Goal: Task Accomplishment & Management: Complete application form

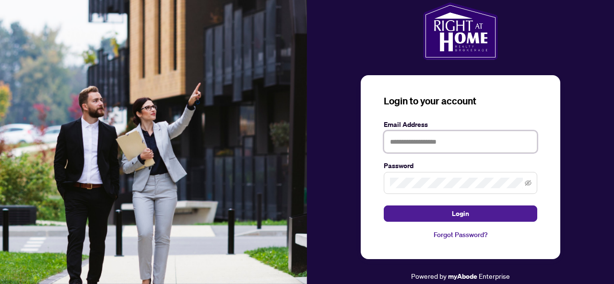
click at [418, 142] on input "text" at bounding box center [461, 142] width 154 height 22
type input "**********"
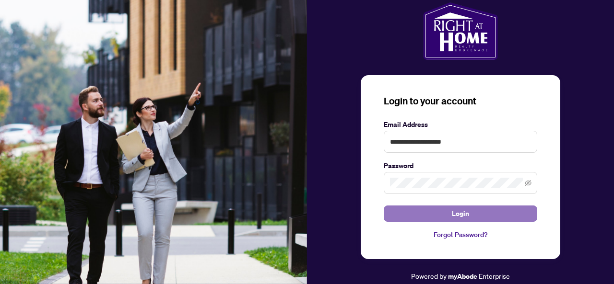
click at [445, 211] on button "Login" at bounding box center [461, 214] width 154 height 16
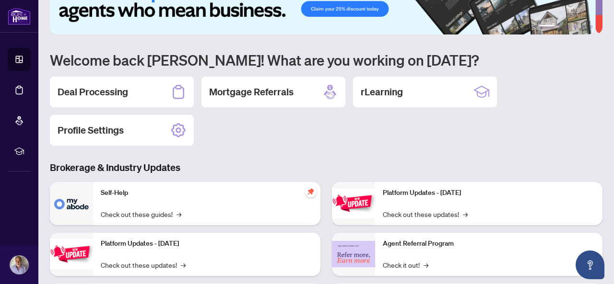
scroll to position [36, 0]
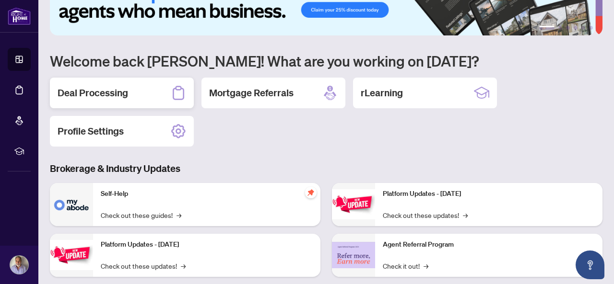
click at [95, 95] on h2 "Deal Processing" at bounding box center [93, 92] width 71 height 13
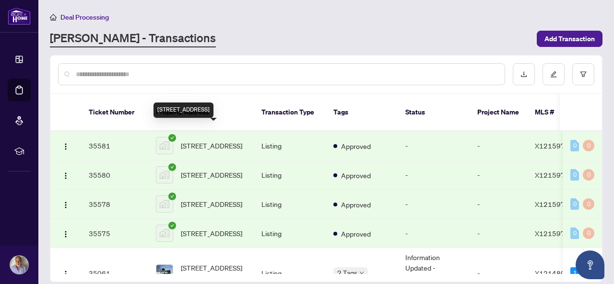
click at [199, 141] on span "[STREET_ADDRESS]" at bounding box center [211, 146] width 61 height 11
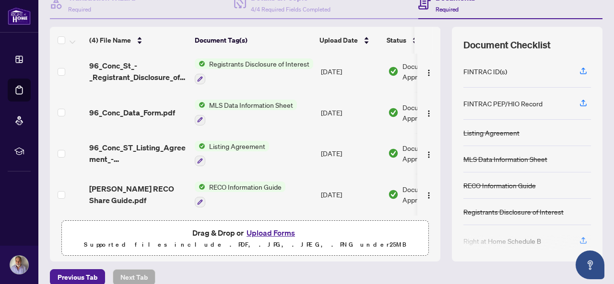
scroll to position [4, 0]
click at [235, 100] on span "MLS Data Information Sheet" at bounding box center [251, 105] width 92 height 11
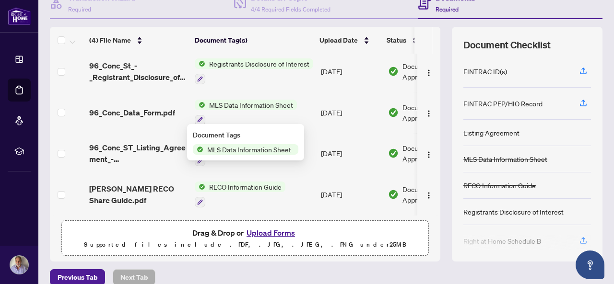
click at [162, 107] on span "96_Conc_Data_Form.pdf" at bounding box center [132, 113] width 86 height 12
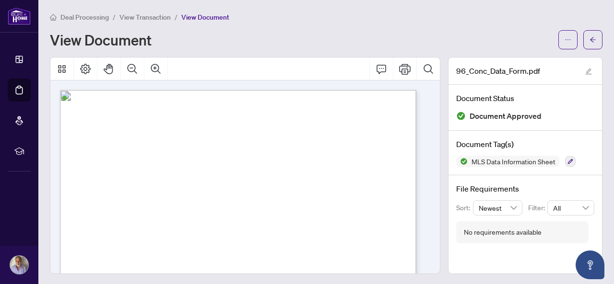
drag, startPoint x: 225, startPoint y: 111, endPoint x: 176, endPoint y: 108, distance: 49.5
click at [176, 108] on span "Listing X12159740 MLS® Data Information" at bounding box center [238, 110] width 184 height 11
drag, startPoint x: 325, startPoint y: 148, endPoint x: 266, endPoint y: 142, distance: 59.4
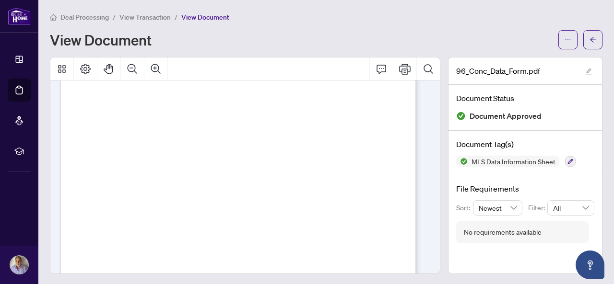
click at [267, 142] on span "together once they have water & sewer and separate assessments they are likely …" at bounding box center [222, 143] width 274 height 6
drag, startPoint x: 272, startPoint y: 137, endPoint x: 267, endPoint y: 137, distance: 5.3
click at [267, 137] on span "Design & build whatever you choose. Taxes are unassessed at this time and the $…" at bounding box center [232, 139] width 294 height 6
drag, startPoint x: 321, startPoint y: 146, endPoint x: 84, endPoint y: 124, distance: 238.0
click at [84, 124] on div "96 Concession Street Westport, ON K0G 1X0 Residential Freehold - Vacant Land Fo…" at bounding box center [282, 200] width 445 height 629
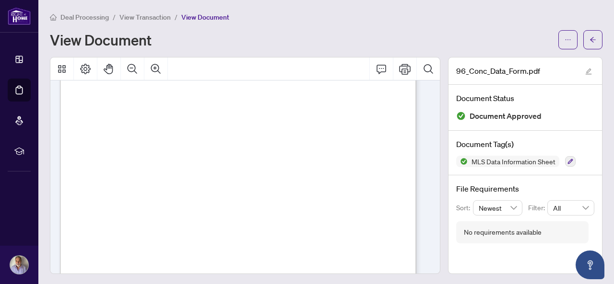
drag, startPoint x: 103, startPoint y: 161, endPoint x: 84, endPoint y: 158, distance: 18.5
click at [84, 158] on div "96 Concession Street Westport, ON K0G 1X0 Residential Freehold - Vacant Land Fo…" at bounding box center [282, 200] width 445 height 629
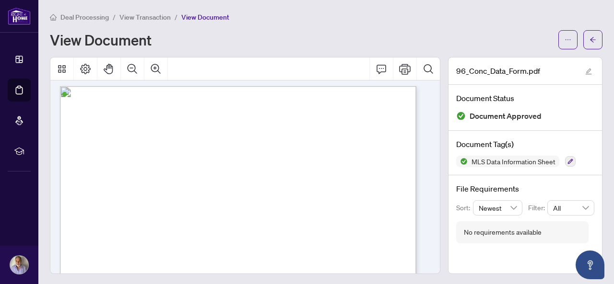
scroll to position [0, 0]
click at [185, 42] on div "View Document" at bounding box center [301, 39] width 503 height 15
click at [84, 17] on span "Deal Processing" at bounding box center [84, 17] width 48 height 9
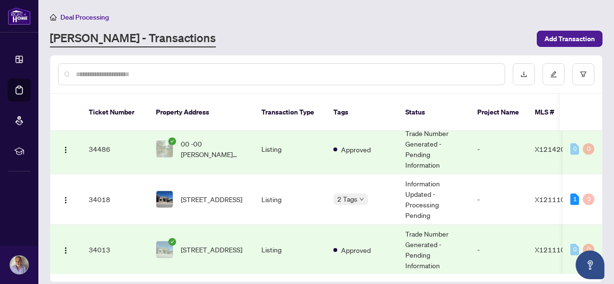
scroll to position [176, 0]
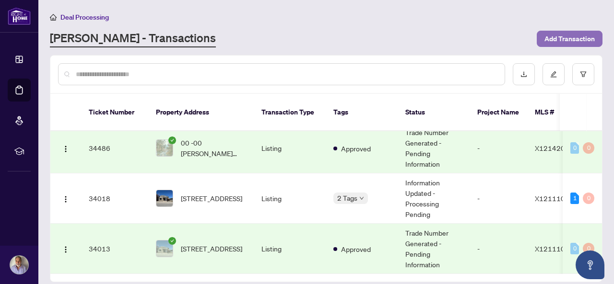
click at [560, 35] on span "Add Transaction" at bounding box center [569, 38] width 50 height 15
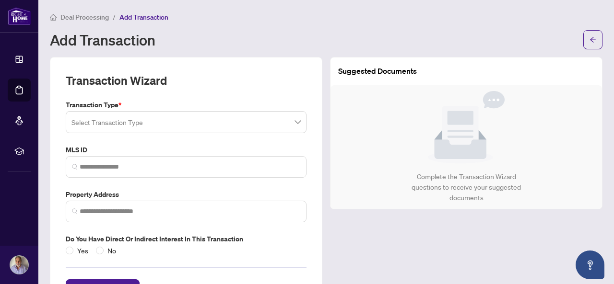
click at [172, 129] on input "search" at bounding box center [181, 123] width 221 height 21
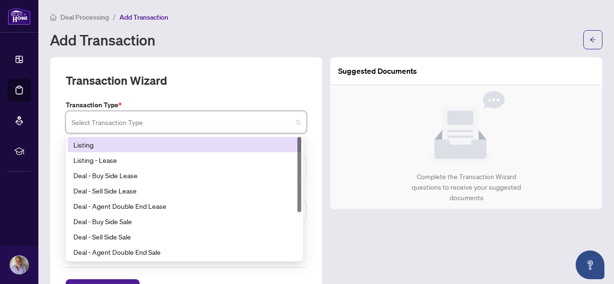
click at [173, 121] on input "search" at bounding box center [181, 123] width 221 height 21
click at [275, 47] on div "Add Transaction" at bounding box center [314, 39] width 528 height 15
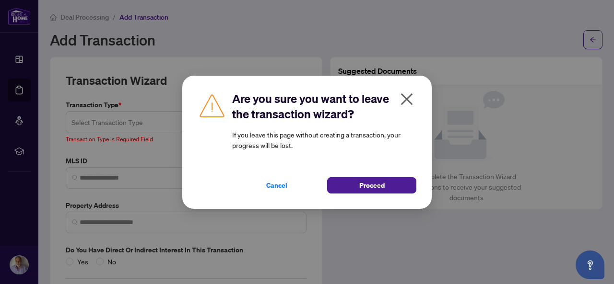
click at [404, 101] on icon "close" at bounding box center [407, 99] width 12 height 12
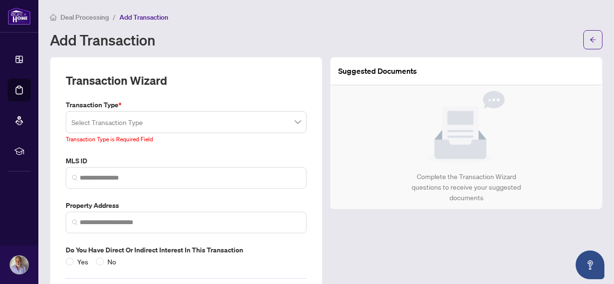
click at [212, 119] on input "search" at bounding box center [181, 123] width 221 height 21
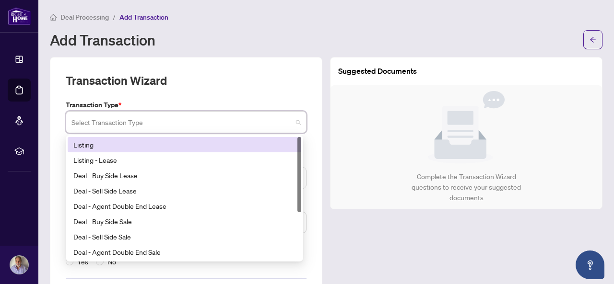
click at [224, 68] on div "Transaction Wizard Transaction Type * Select Transaction Type 13 14 Listing Lis…" at bounding box center [186, 190] width 272 height 266
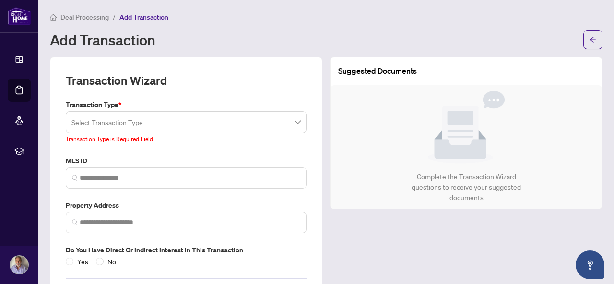
click at [327, 210] on div "Suggested Documents Complete the Transaction Wizard questions to receive your s…" at bounding box center [466, 190] width 280 height 266
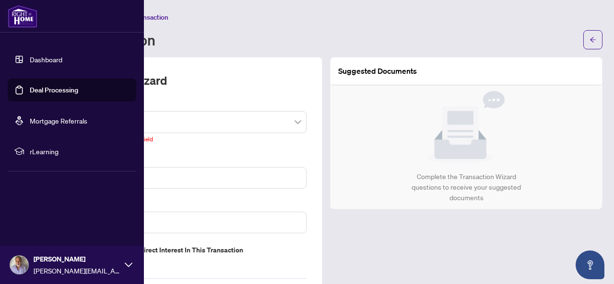
click at [24, 17] on img at bounding box center [23, 16] width 30 height 23
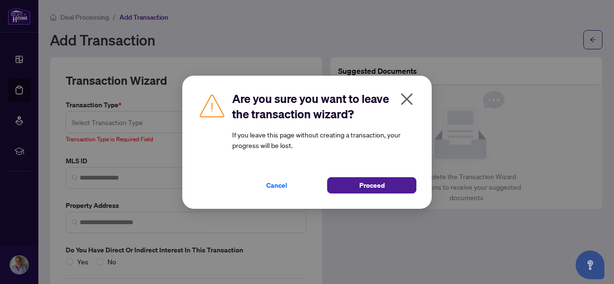
click at [409, 106] on icon "close" at bounding box center [406, 99] width 15 height 15
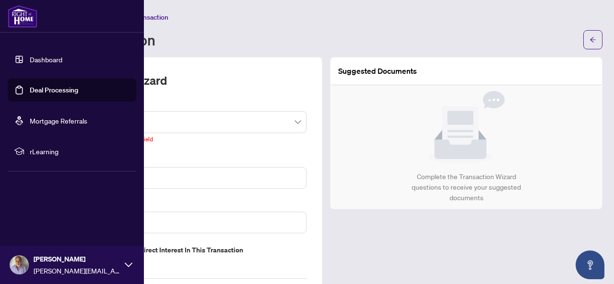
click at [44, 59] on link "Dashboard" at bounding box center [46, 59] width 33 height 9
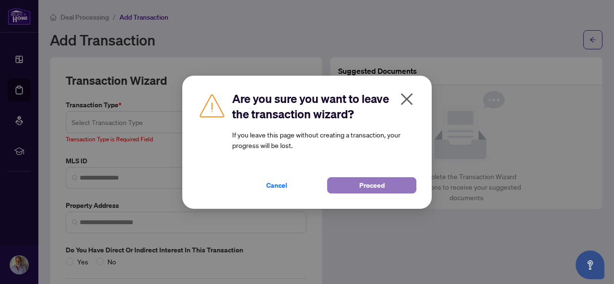
click at [354, 190] on button "Proceed" at bounding box center [371, 186] width 89 height 16
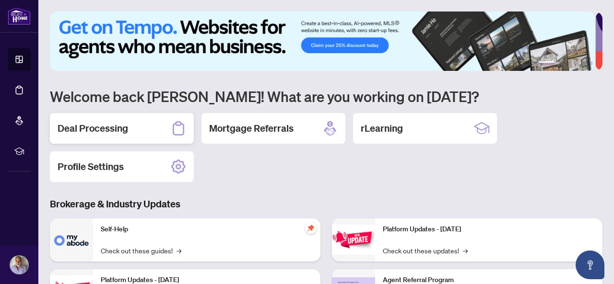
click at [127, 133] on h2 "Deal Processing" at bounding box center [93, 128] width 71 height 13
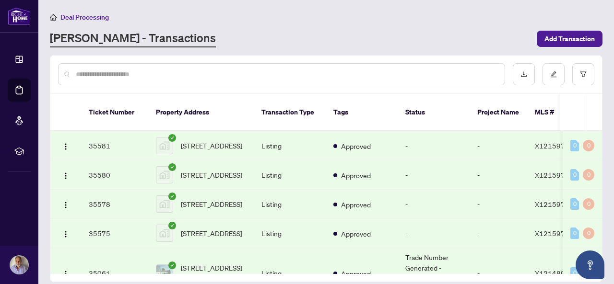
click at [547, 142] on span "X12159740" at bounding box center [554, 146] width 39 height 9
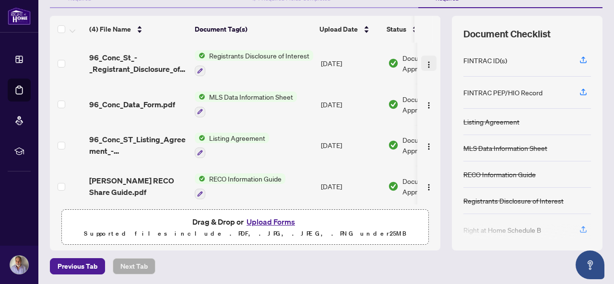
click at [425, 63] on img "button" at bounding box center [429, 65] width 8 height 8
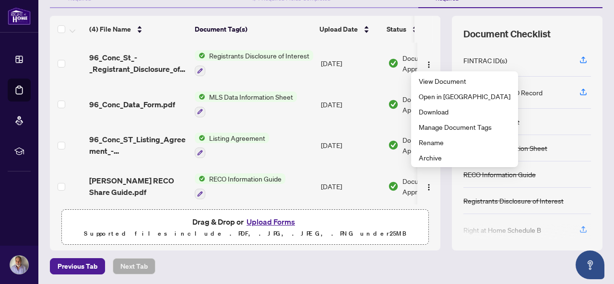
click at [343, 85] on td "[DATE]" at bounding box center [350, 104] width 67 height 41
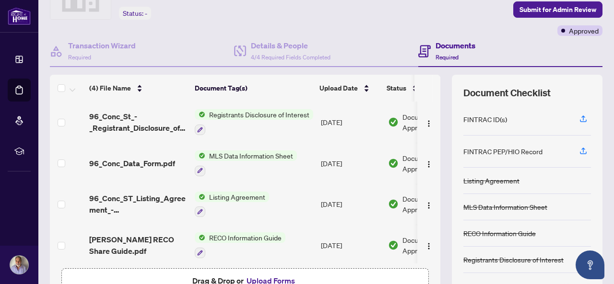
click at [436, 47] on h4 "Documents" at bounding box center [456, 46] width 40 height 12
click at [138, 15] on div "Status: -" at bounding box center [135, 13] width 32 height 13
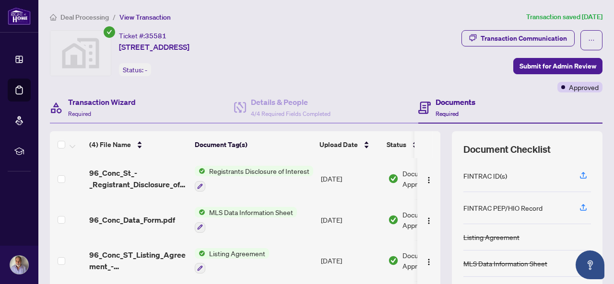
click at [189, 93] on div "Transaction Wizard Required" at bounding box center [142, 108] width 184 height 31
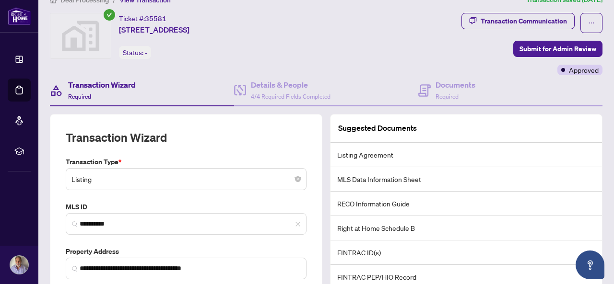
scroll to position [17, 0]
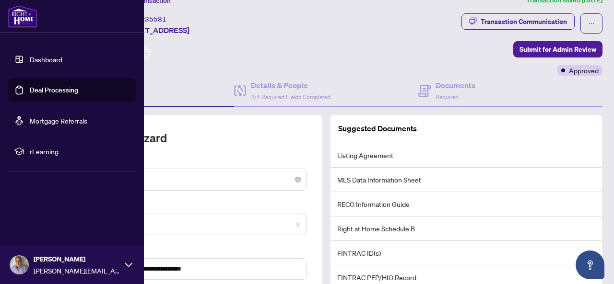
click at [36, 59] on link "Dashboard" at bounding box center [46, 59] width 33 height 9
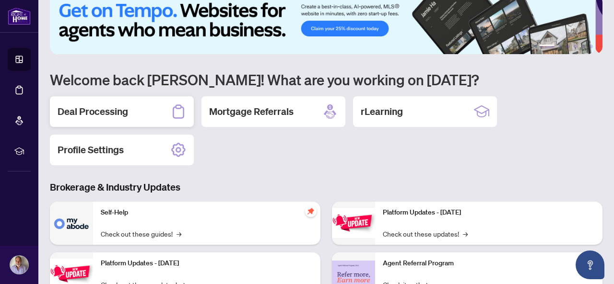
click at [113, 116] on h2 "Deal Processing" at bounding box center [93, 111] width 71 height 13
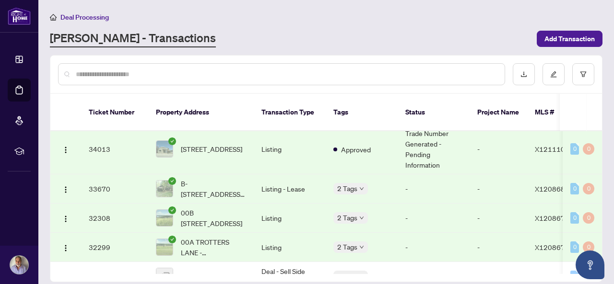
scroll to position [294, 0]
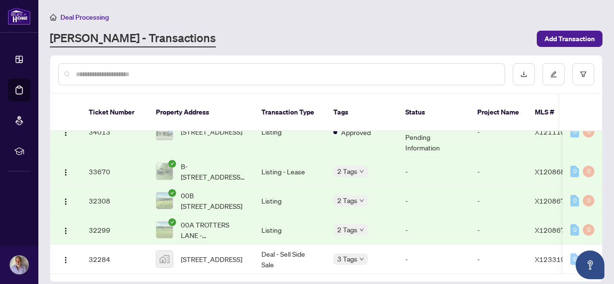
click at [275, 26] on div "Deal Processing RAHR - Transactions Add Transaction" at bounding box center [326, 30] width 553 height 36
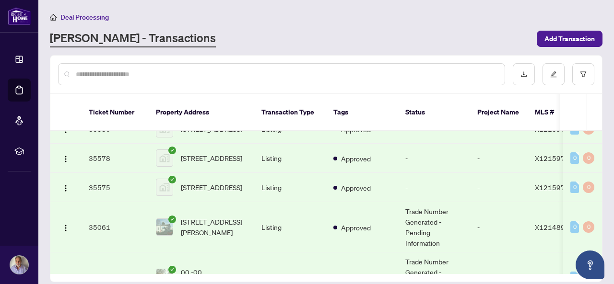
scroll to position [0, 0]
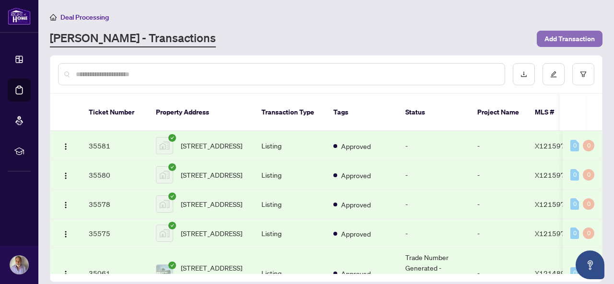
click at [581, 39] on span "Add Transaction" at bounding box center [569, 38] width 50 height 15
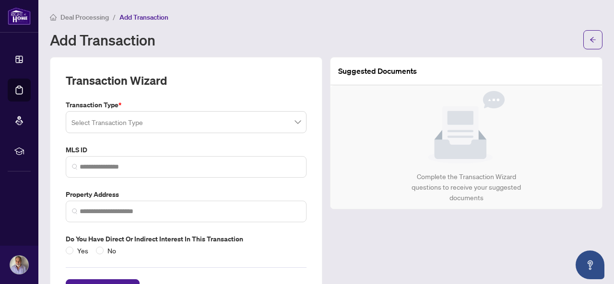
click at [166, 121] on input "search" at bounding box center [181, 123] width 221 height 21
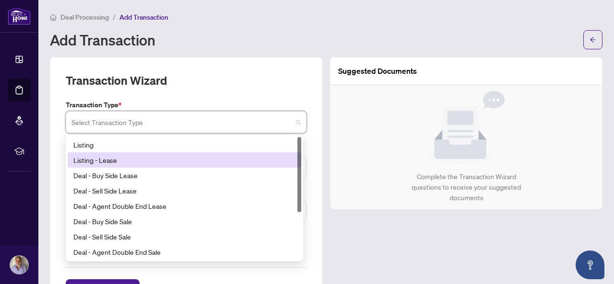
click at [120, 158] on div "Listing - Lease" at bounding box center [184, 160] width 222 height 11
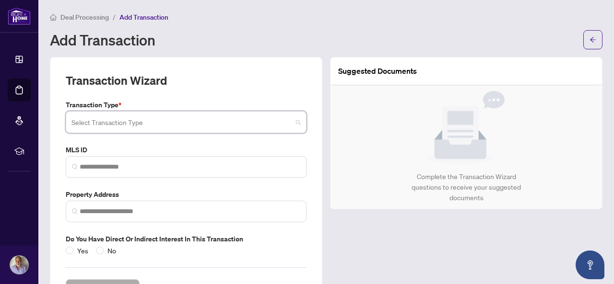
click at [296, 122] on span at bounding box center [185, 122] width 229 height 18
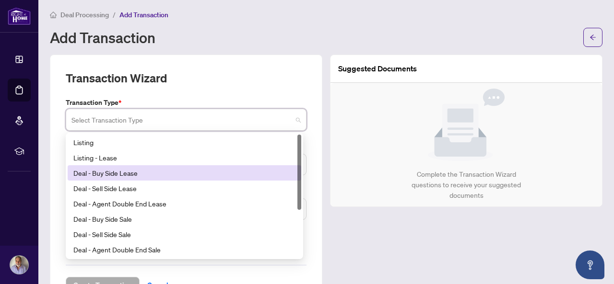
scroll to position [1, 0]
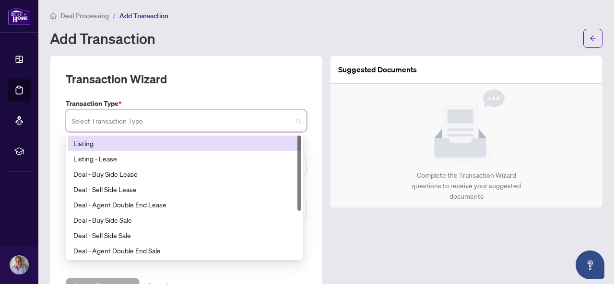
click at [104, 142] on div "Listing" at bounding box center [184, 143] width 222 height 11
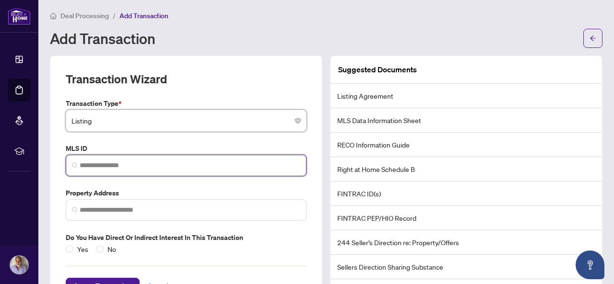
click at [169, 162] on input "search" at bounding box center [190, 166] width 221 height 10
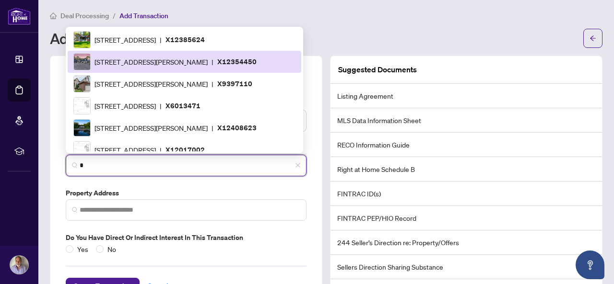
click at [164, 165] on input "*" at bounding box center [190, 166] width 221 height 10
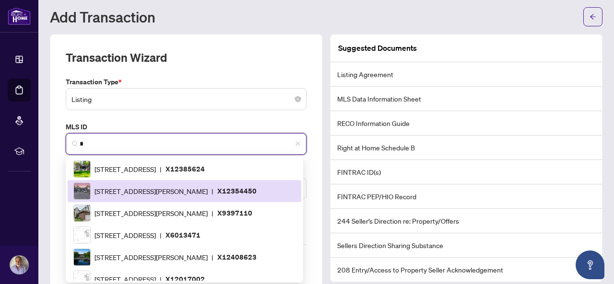
scroll to position [35, 0]
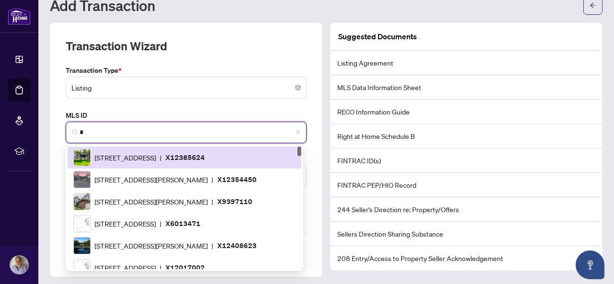
click at [135, 129] on input "*" at bounding box center [190, 133] width 221 height 10
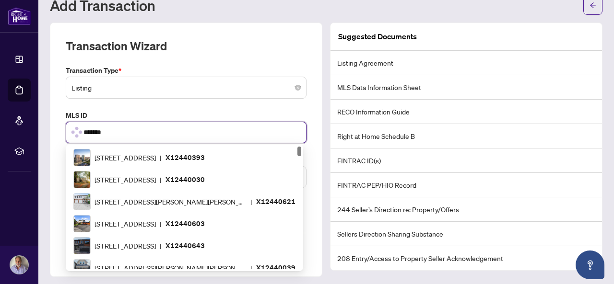
scroll to position [1057, 0]
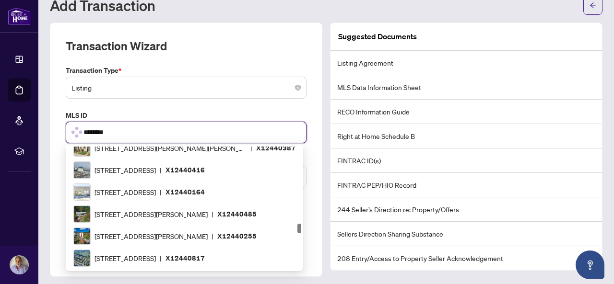
type input "*********"
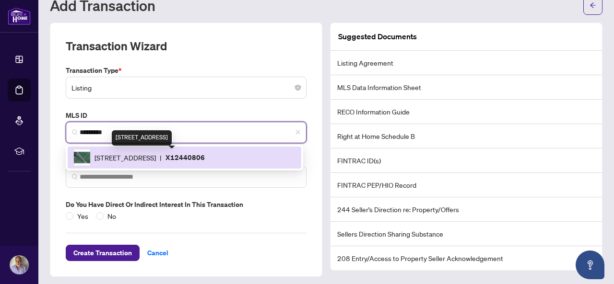
click at [148, 153] on span "96 Concession St, Westport, Ontario K0G 1X0, Canada" at bounding box center [125, 158] width 61 height 11
type input "**********"
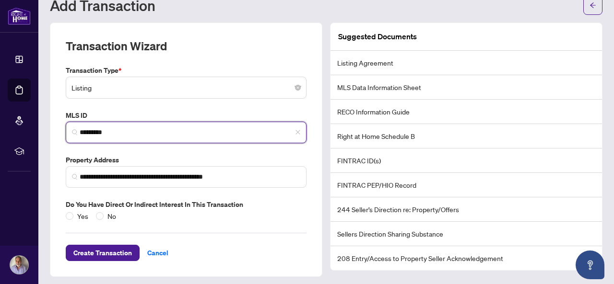
scroll to position [36, 0]
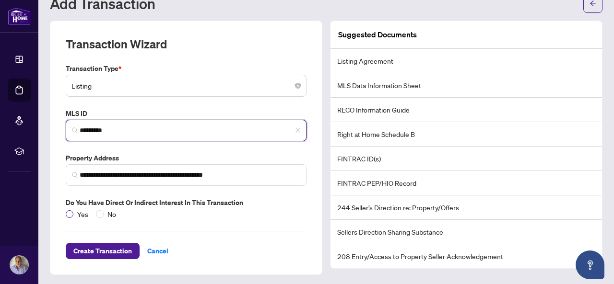
type input "*********"
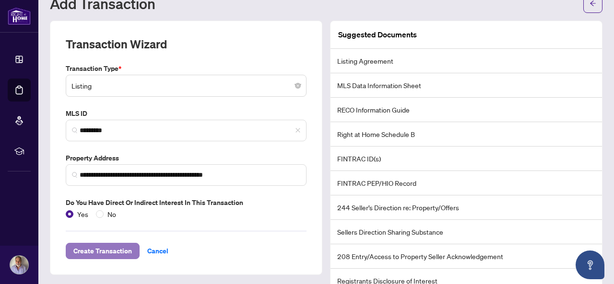
click at [123, 248] on span "Create Transaction" at bounding box center [102, 251] width 59 height 15
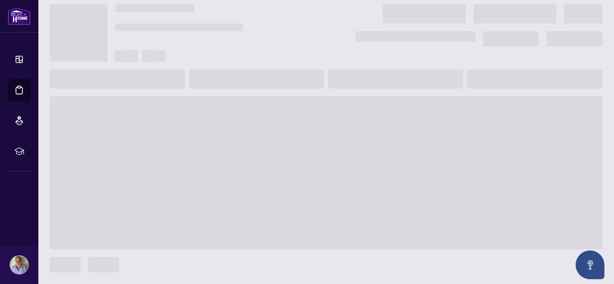
scroll to position [25, 0]
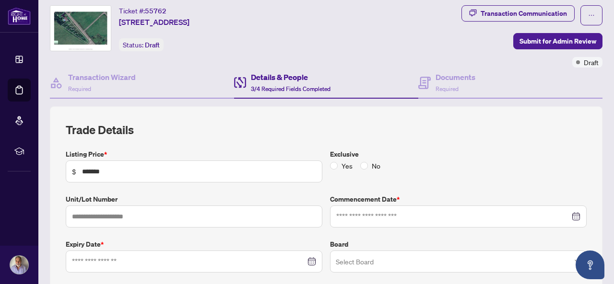
type input "**********"
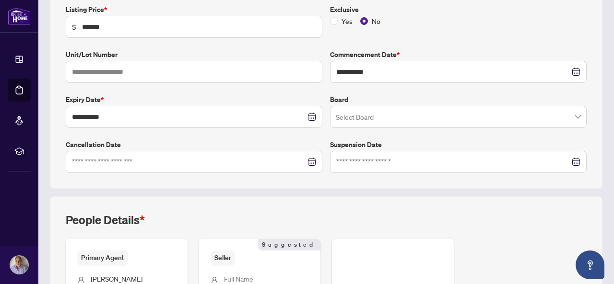
scroll to position [170, 0]
click at [163, 71] on input "text" at bounding box center [194, 72] width 257 height 22
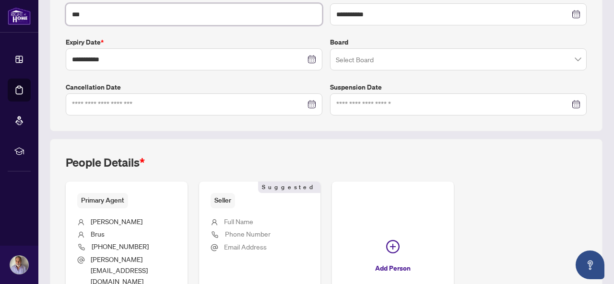
scroll to position [227, 0]
type input "**"
click at [178, 101] on input at bounding box center [189, 104] width 234 height 11
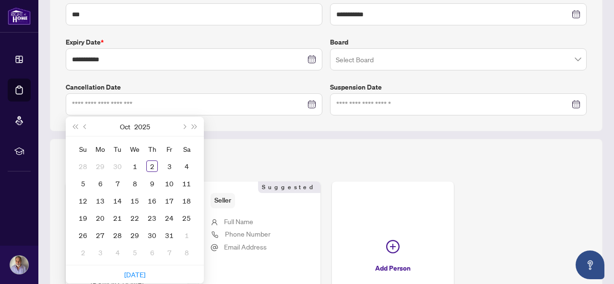
click at [251, 124] on div "**********" at bounding box center [326, 17] width 553 height 227
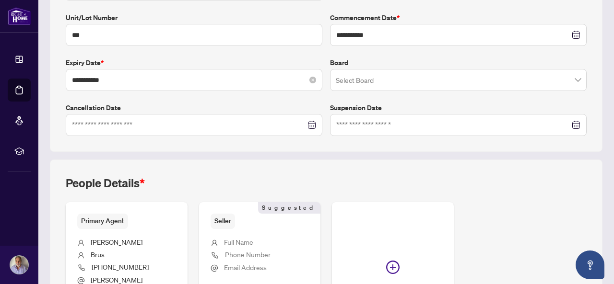
scroll to position [219, 0]
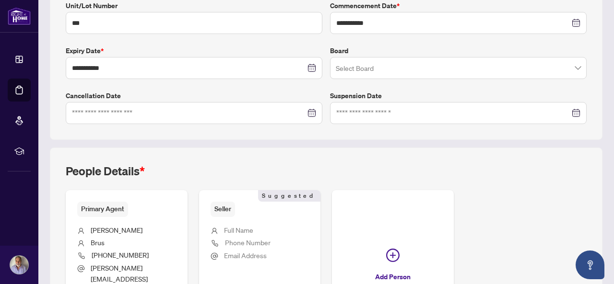
click at [461, 59] on input "search" at bounding box center [454, 69] width 237 height 21
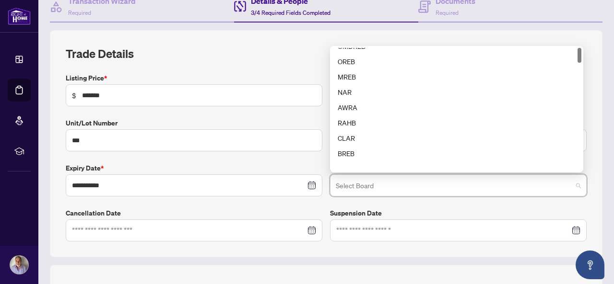
scroll to position [0, 0]
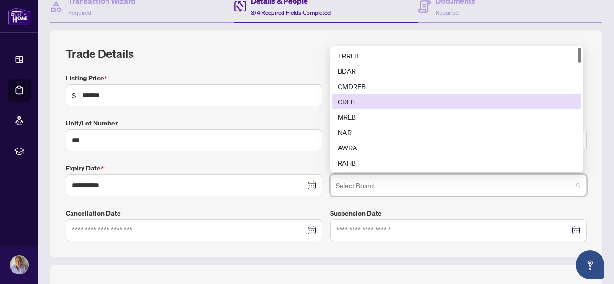
click at [350, 98] on div "OREB" at bounding box center [457, 101] width 238 height 11
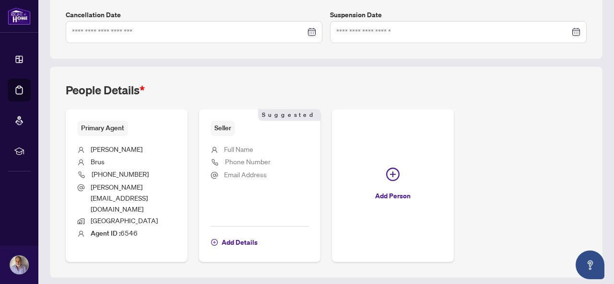
scroll to position [304, 0]
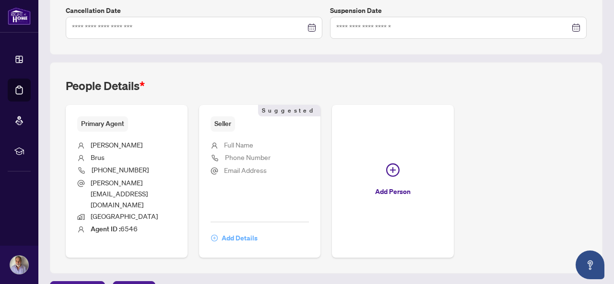
click at [258, 231] on span "Add Details" at bounding box center [240, 238] width 36 height 15
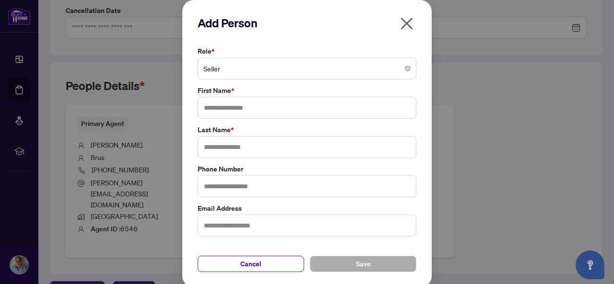
click at [225, 66] on span "Seller" at bounding box center [306, 68] width 207 height 18
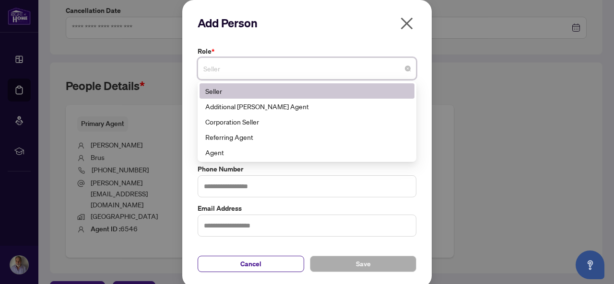
click at [159, 89] on div "Add Person Role * Seller 1 10 Seller Additional RAHR Agent Corporation Seller R…" at bounding box center [307, 142] width 614 height 284
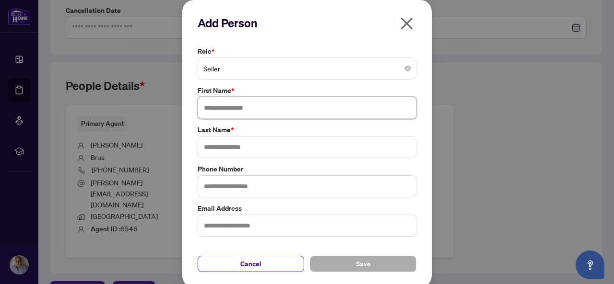
click at [206, 103] on input "text" at bounding box center [307, 108] width 219 height 22
type input "*****"
click at [210, 140] on input "text" at bounding box center [307, 147] width 219 height 22
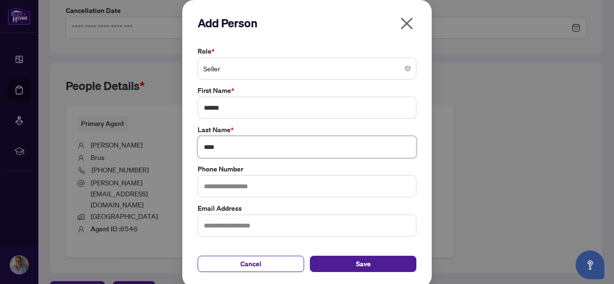
type input "****"
click at [211, 180] on input "text" at bounding box center [307, 187] width 219 height 22
type input "**********"
click at [238, 226] on input "text" at bounding box center [307, 226] width 219 height 22
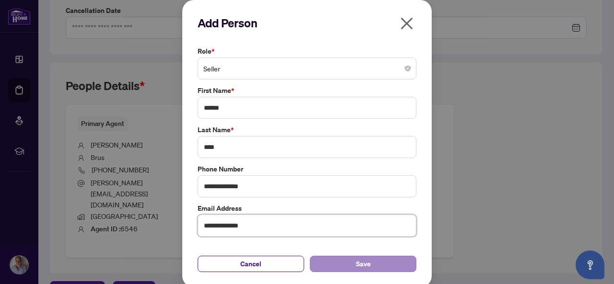
type input "**********"
click at [348, 266] on button "Save" at bounding box center [363, 264] width 107 height 16
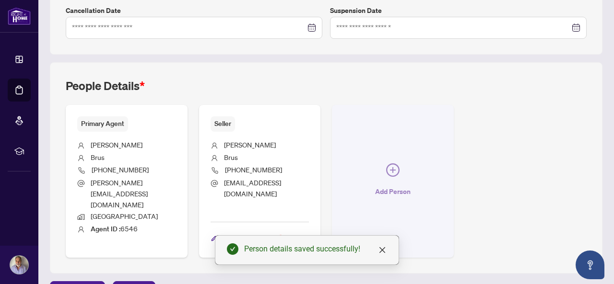
click at [400, 164] on icon "plus-circle" at bounding box center [392, 170] width 13 height 13
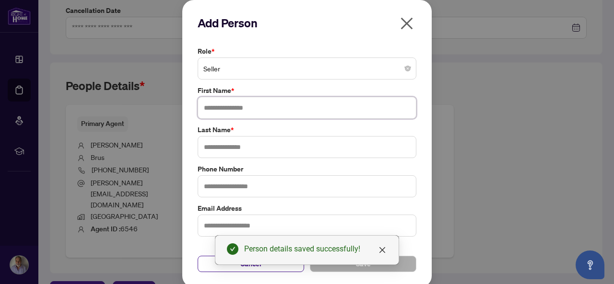
click at [221, 114] on input "text" at bounding box center [307, 108] width 219 height 22
type input "****"
click at [216, 148] on input "text" at bounding box center [307, 147] width 219 height 22
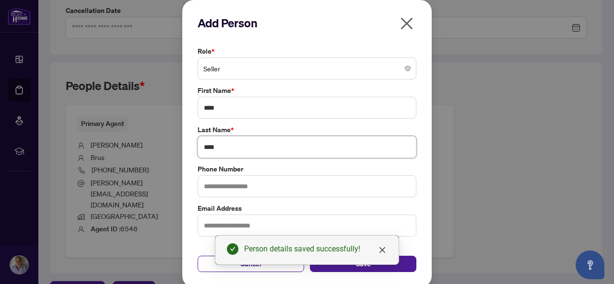
type input "****"
click at [213, 183] on input "text" at bounding box center [307, 187] width 219 height 22
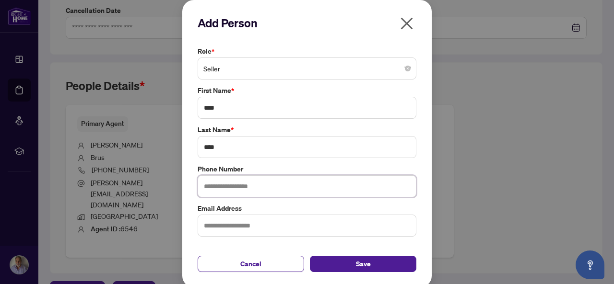
type input "**********"
click at [254, 229] on input "text" at bounding box center [307, 226] width 219 height 22
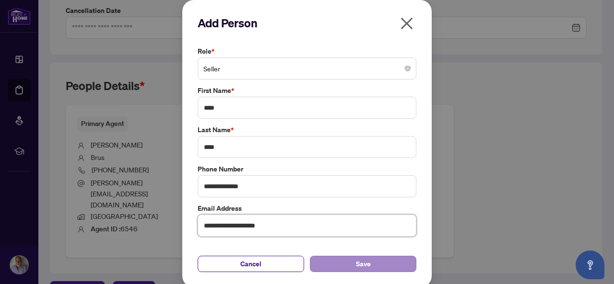
type input "**********"
click at [333, 262] on button "Save" at bounding box center [363, 264] width 107 height 16
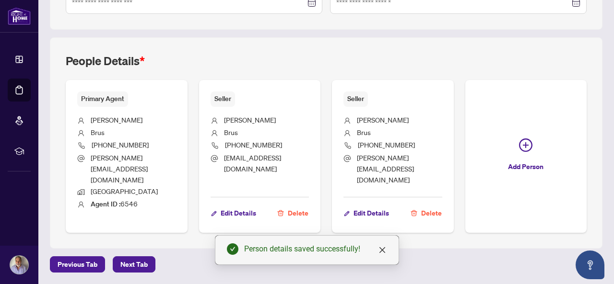
scroll to position [402, 0]
click at [140, 267] on span "Next Tab" at bounding box center [133, 264] width 27 height 15
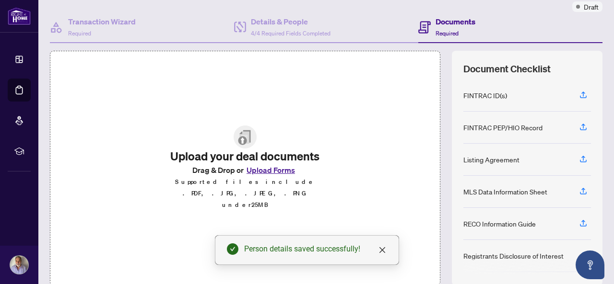
scroll to position [116, 0]
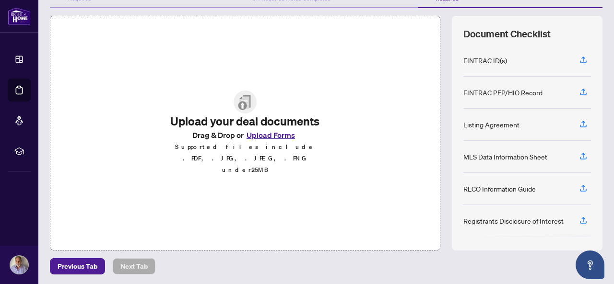
click at [476, 126] on div "Listing Agreement" at bounding box center [491, 124] width 56 height 11
click at [579, 120] on icon "button" at bounding box center [583, 124] width 9 height 9
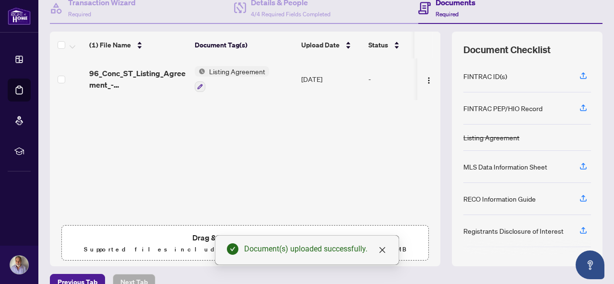
scroll to position [101, 0]
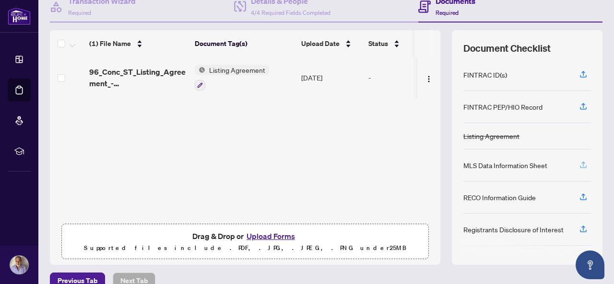
click at [579, 163] on icon "button" at bounding box center [583, 165] width 9 height 9
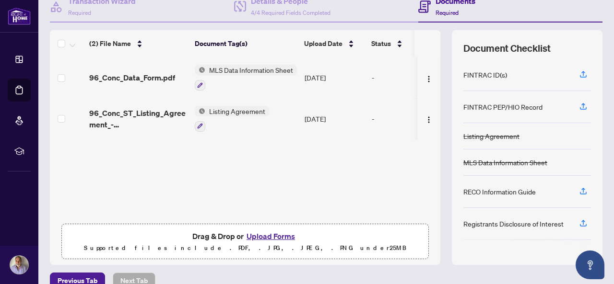
click at [503, 215] on div "Registrants Disclosure of Interest" at bounding box center [527, 224] width 128 height 32
click at [579, 220] on icon "button" at bounding box center [583, 223] width 9 height 9
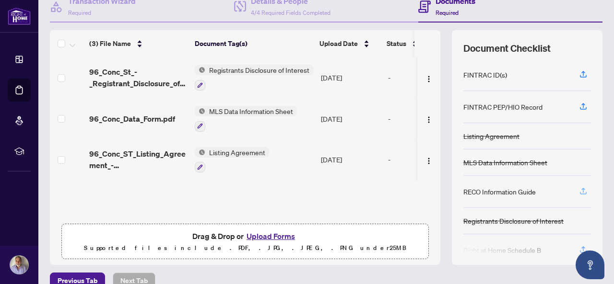
click at [579, 188] on icon "button" at bounding box center [583, 191] width 9 height 9
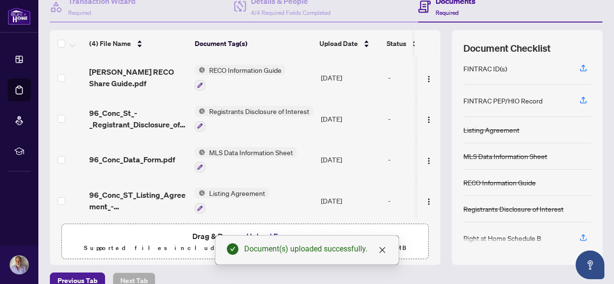
scroll to position [2, 0]
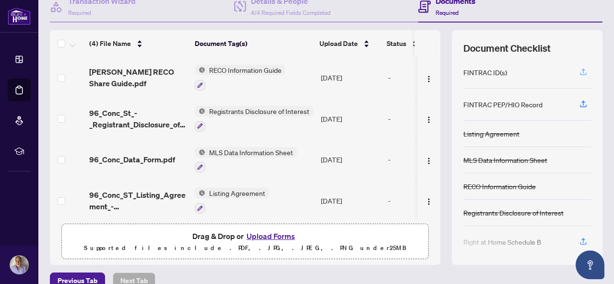
click at [579, 69] on icon "button" at bounding box center [583, 72] width 9 height 9
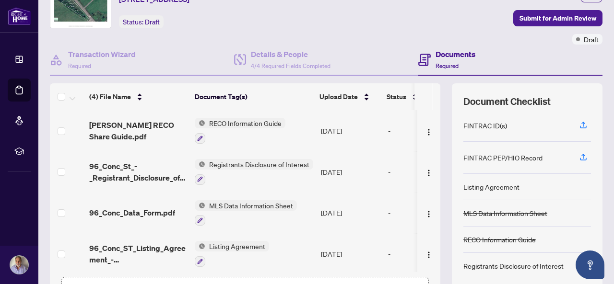
scroll to position [48, 0]
click at [526, 22] on span "Submit for Admin Review" at bounding box center [558, 18] width 77 height 15
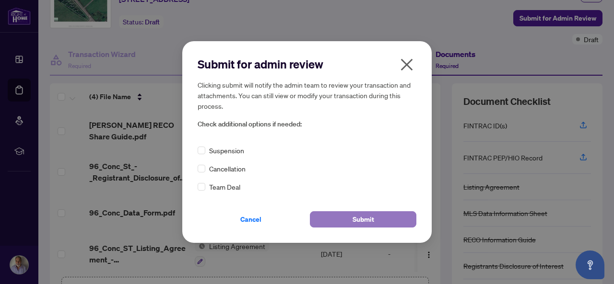
click at [342, 222] on button "Submit" at bounding box center [363, 220] width 107 height 16
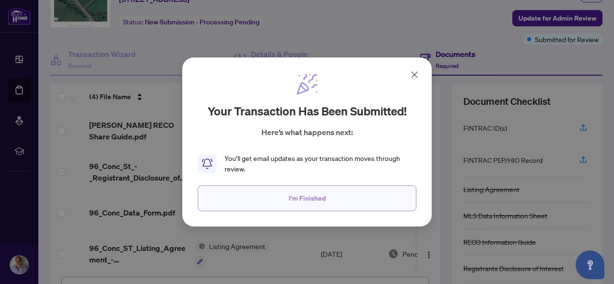
click at [265, 196] on button "I'm Finished" at bounding box center [307, 199] width 219 height 26
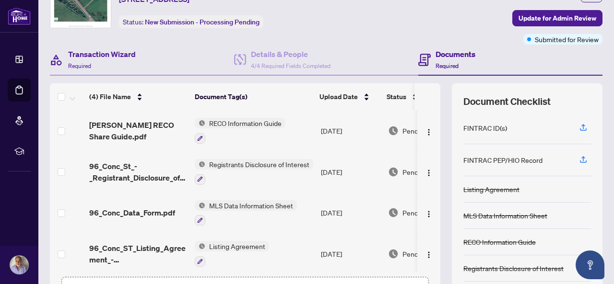
scroll to position [0, 0]
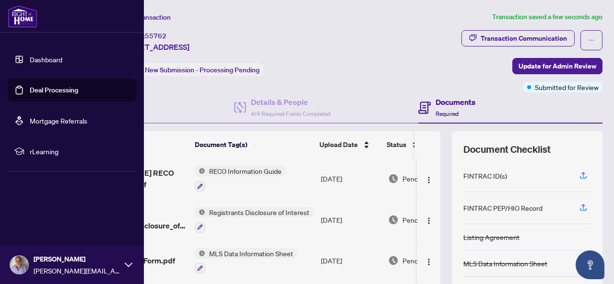
click at [31, 60] on link "Dashboard" at bounding box center [46, 59] width 33 height 9
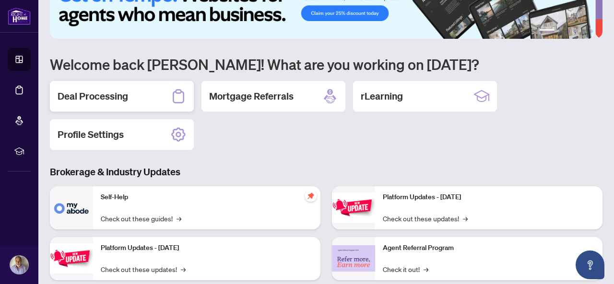
scroll to position [30, 0]
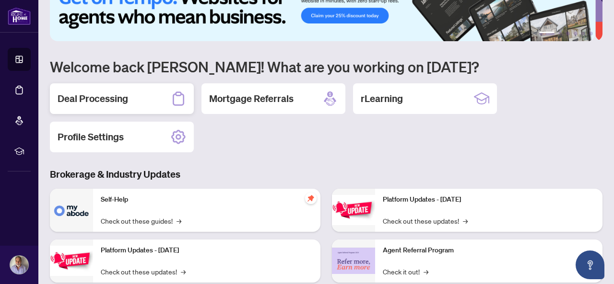
click at [120, 105] on div "Deal Processing" at bounding box center [122, 98] width 144 height 31
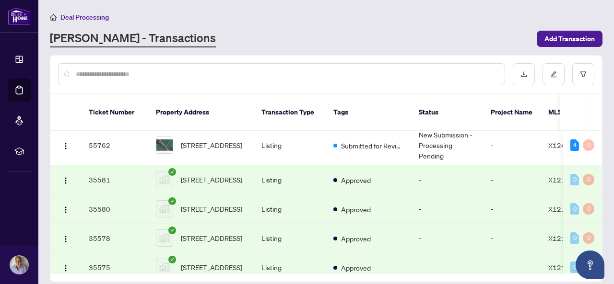
scroll to position [3, 0]
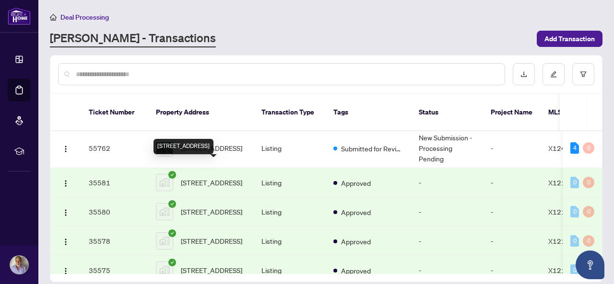
click at [220, 178] on span "[STREET_ADDRESS]" at bounding box center [211, 183] width 61 height 11
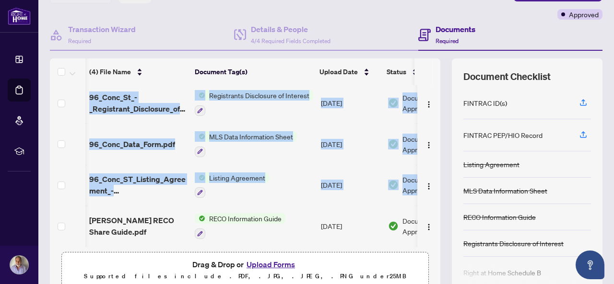
scroll to position [0, 57]
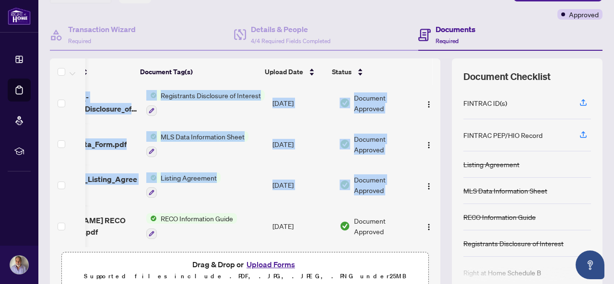
drag, startPoint x: 429, startPoint y: 172, endPoint x: 435, endPoint y: 127, distance: 45.5
click at [435, 127] on div "(4) File Name Document Tag(s) Upload Date Status (4) File Name Document Tag(s) …" at bounding box center [326, 176] width 553 height 235
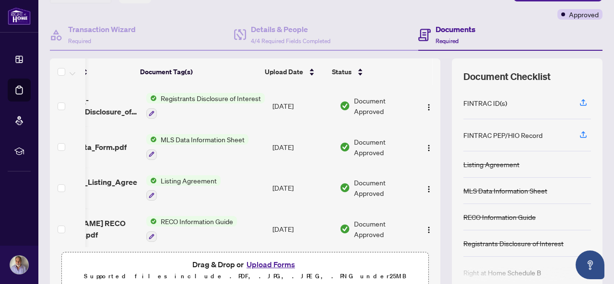
click at [521, 44] on div "Documents Required" at bounding box center [510, 35] width 184 height 31
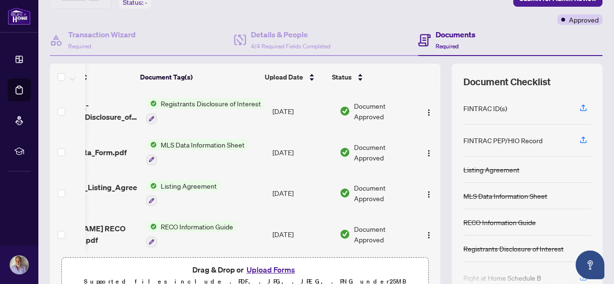
scroll to position [0, 0]
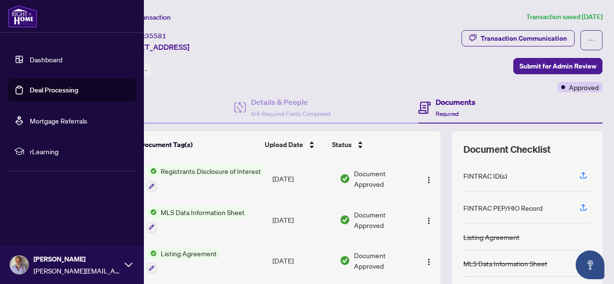
click at [30, 61] on link "Dashboard" at bounding box center [46, 59] width 33 height 9
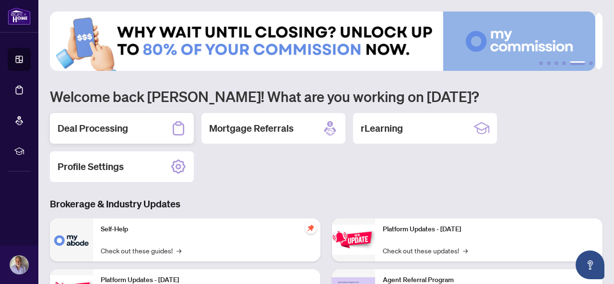
click at [105, 135] on div "Deal Processing" at bounding box center [122, 128] width 144 height 31
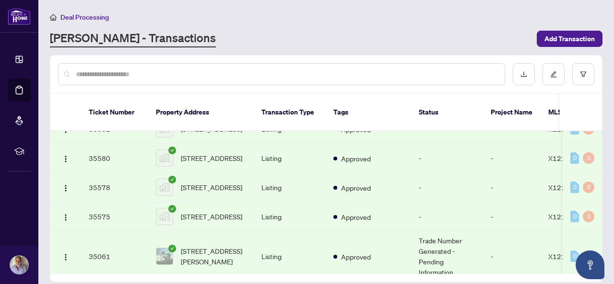
scroll to position [56, 0]
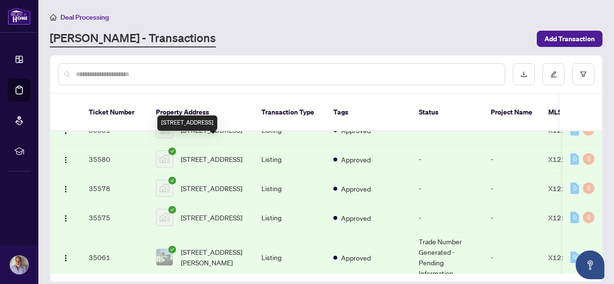
click at [197, 154] on span "[STREET_ADDRESS]" at bounding box center [211, 159] width 61 height 11
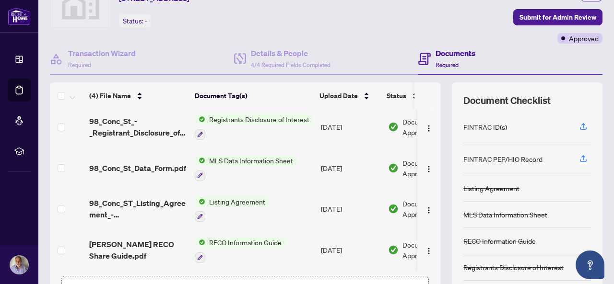
scroll to position [116, 0]
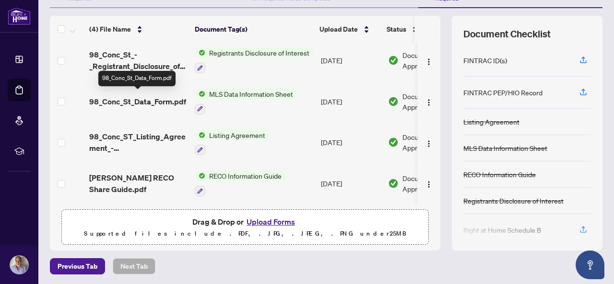
click at [154, 100] on span "98_Conc_St_Data_Form.pdf" at bounding box center [137, 102] width 97 height 12
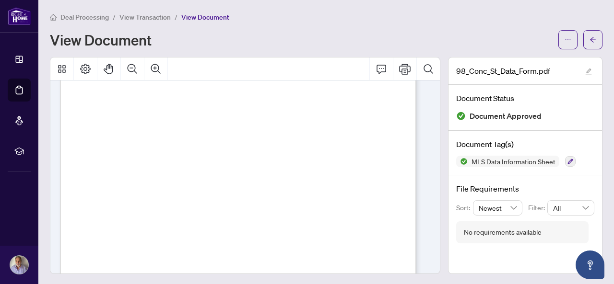
scroll to position [171, 0]
drag, startPoint x: 320, startPoint y: 180, endPoint x: 85, endPoint y: 157, distance: 235.2
drag, startPoint x: 100, startPoint y: 193, endPoint x: 85, endPoint y: 190, distance: 15.1
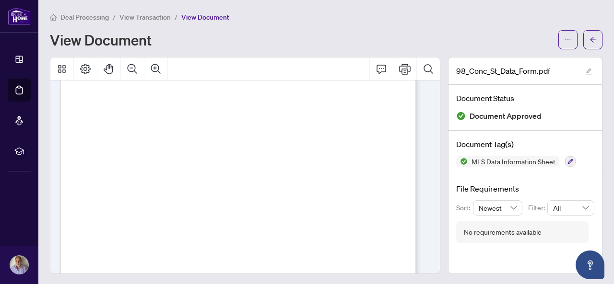
scroll to position [1, 0]
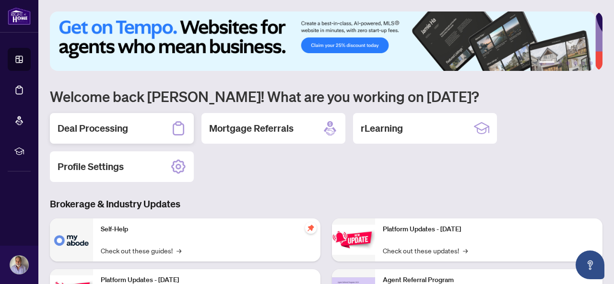
click at [109, 122] on h2 "Deal Processing" at bounding box center [93, 128] width 71 height 13
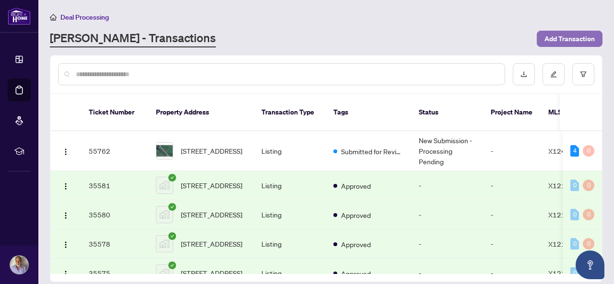
click at [581, 35] on span "Add Transaction" at bounding box center [569, 38] width 50 height 15
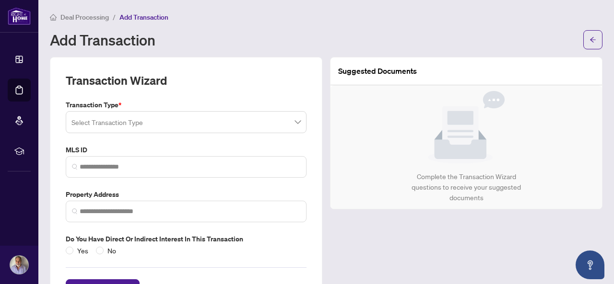
click at [180, 125] on input "search" at bounding box center [181, 123] width 221 height 21
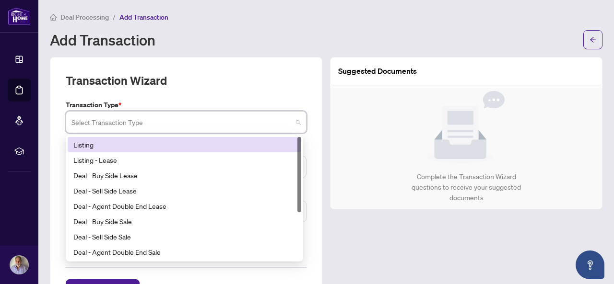
click at [132, 144] on div "Listing" at bounding box center [184, 145] width 222 height 11
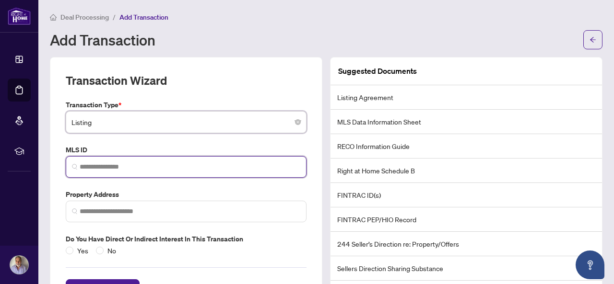
click at [118, 163] on input "search" at bounding box center [190, 167] width 221 height 10
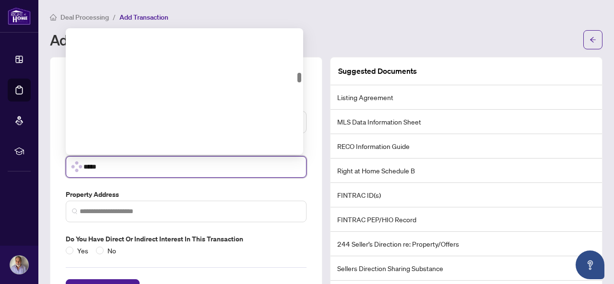
scroll to position [588, 0]
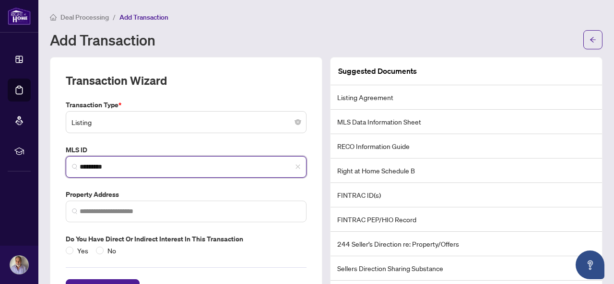
click at [141, 164] on input "*********" at bounding box center [190, 167] width 221 height 10
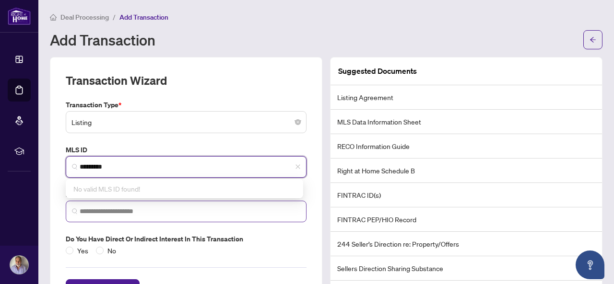
type input "*********"
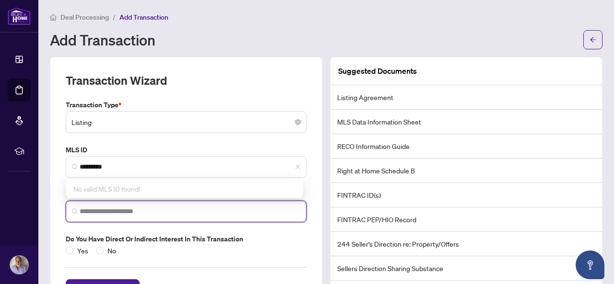
click at [132, 208] on input "search" at bounding box center [190, 212] width 221 height 10
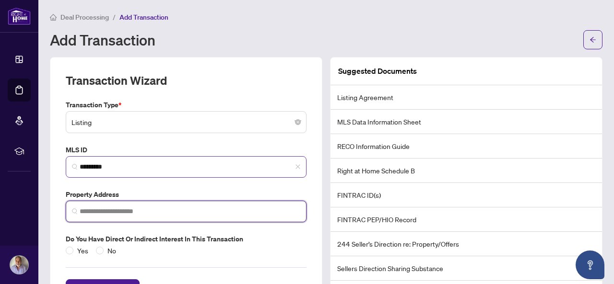
click at [142, 171] on span "*********" at bounding box center [186, 167] width 241 height 22
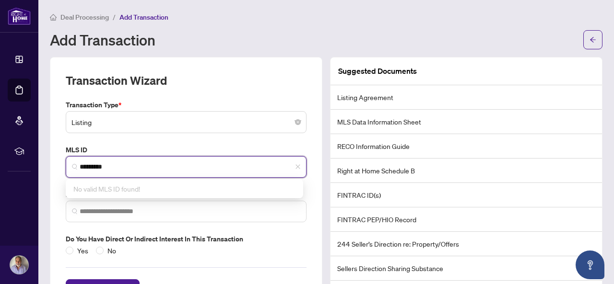
click at [140, 157] on span "*********" at bounding box center [186, 167] width 241 height 22
click at [137, 165] on input "*********" at bounding box center [190, 167] width 221 height 10
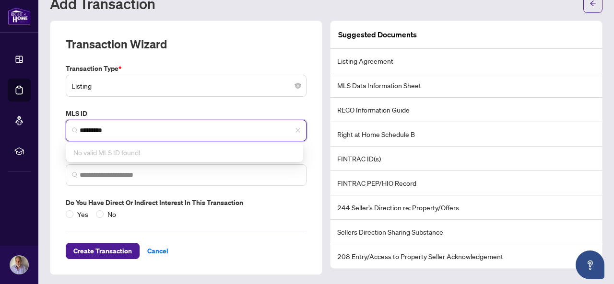
click at [178, 146] on div "No valid MLS ID found!" at bounding box center [185, 152] width 234 height 15
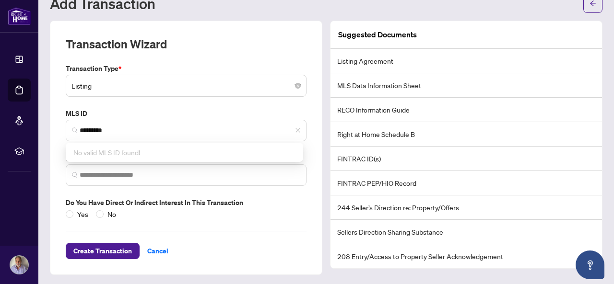
click at [177, 141] on div "Transaction Type * Listing 13 14 Listing Listing - Lease Deal - Buy Side Lease …" at bounding box center [186, 141] width 249 height 156
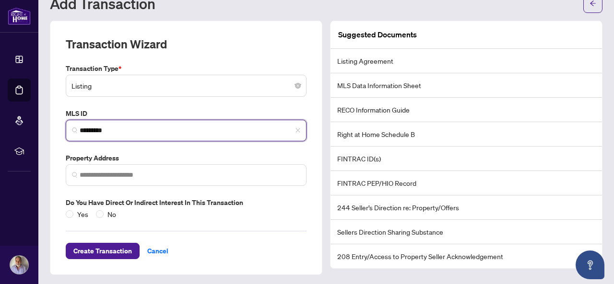
click at [177, 128] on input "*********" at bounding box center [190, 131] width 221 height 10
click at [177, 148] on div "No valid MLS ID found!" at bounding box center [185, 152] width 234 height 15
click at [185, 133] on input "*********" at bounding box center [190, 131] width 221 height 10
click at [175, 133] on input "*********" at bounding box center [190, 131] width 221 height 10
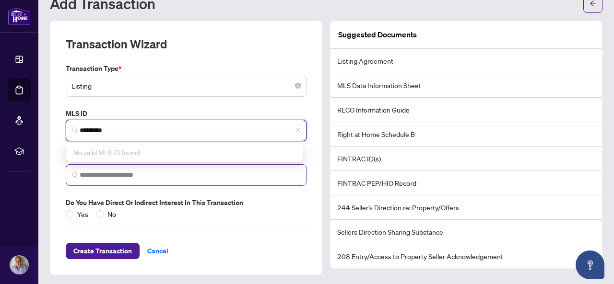
click at [136, 182] on span at bounding box center [186, 176] width 241 height 22
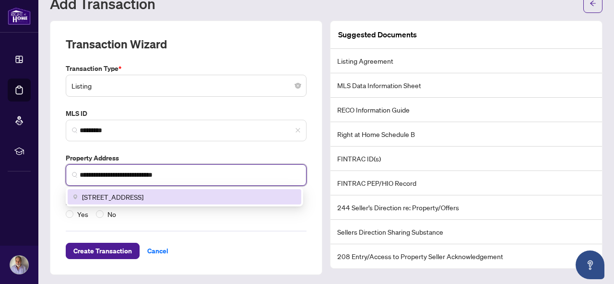
click at [136, 196] on span "[STREET_ADDRESS]" at bounding box center [112, 197] width 61 height 11
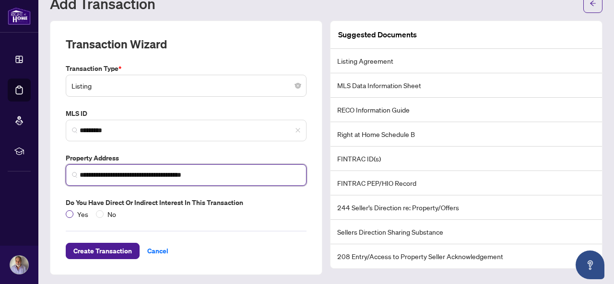
type input "**********"
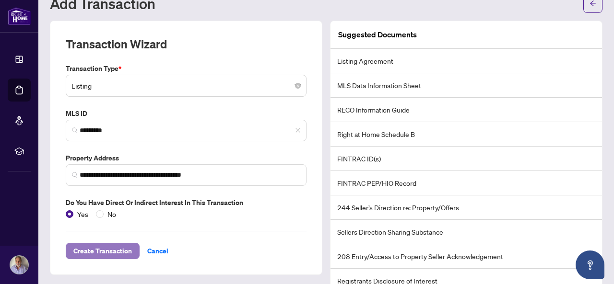
click at [118, 252] on span "Create Transaction" at bounding box center [102, 251] width 59 height 15
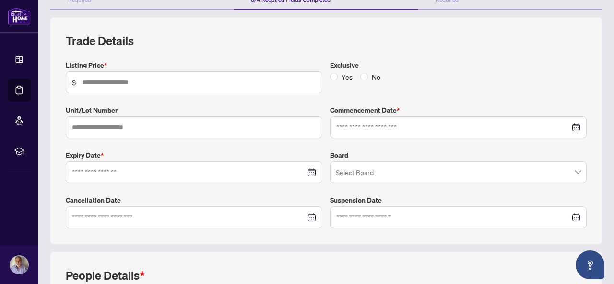
scroll to position [106, 0]
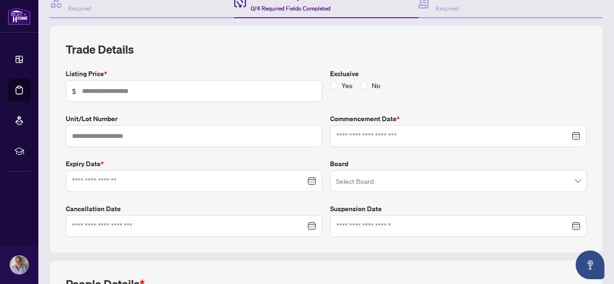
click at [185, 97] on span "$" at bounding box center [194, 91] width 257 height 22
type input "********"
click at [151, 128] on input "text" at bounding box center [194, 136] width 257 height 22
click at [567, 134] on div at bounding box center [458, 136] width 244 height 11
type input "**"
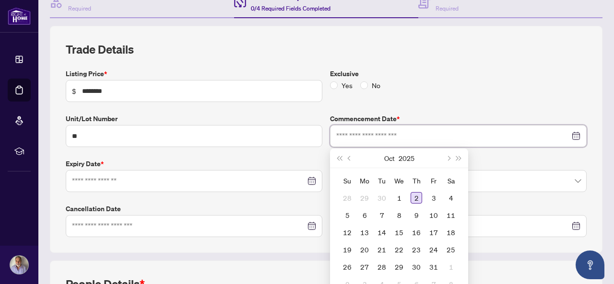
type input "**********"
click at [414, 198] on div "2" at bounding box center [417, 198] width 12 height 12
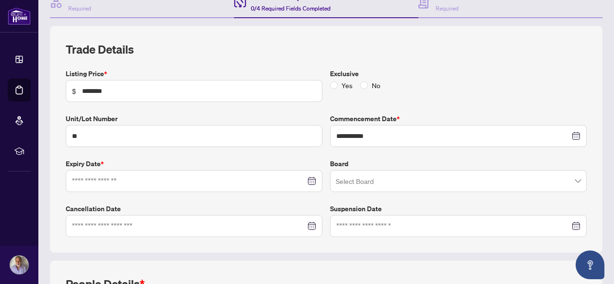
click at [311, 178] on div at bounding box center [194, 181] width 244 height 11
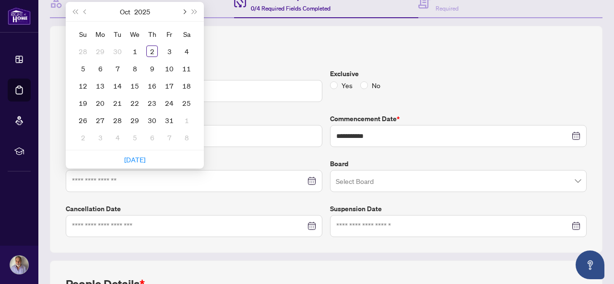
click at [187, 10] on button "Next month (PageDown)" at bounding box center [183, 11] width 11 height 19
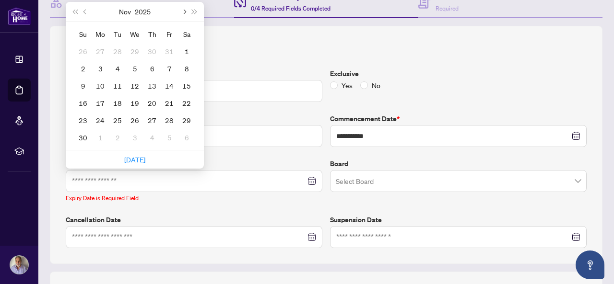
click at [187, 10] on button "Next month (PageDown)" at bounding box center [183, 11] width 11 height 19
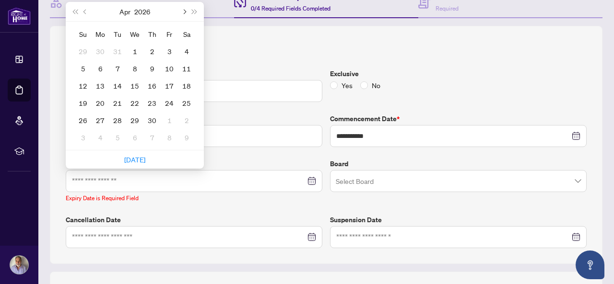
click at [187, 10] on button "Next month (PageDown)" at bounding box center [183, 11] width 11 height 19
type input "**********"
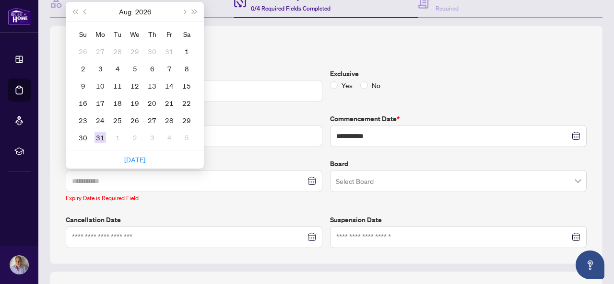
click at [104, 132] on div "31" at bounding box center [101, 138] width 12 height 12
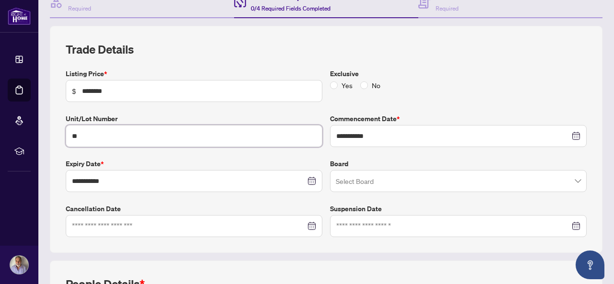
click at [104, 132] on input "**" at bounding box center [194, 136] width 257 height 22
click at [571, 179] on span at bounding box center [458, 181] width 245 height 18
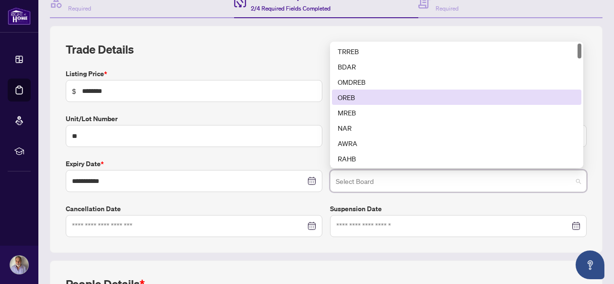
click at [354, 92] on div "OREB" at bounding box center [457, 97] width 238 height 11
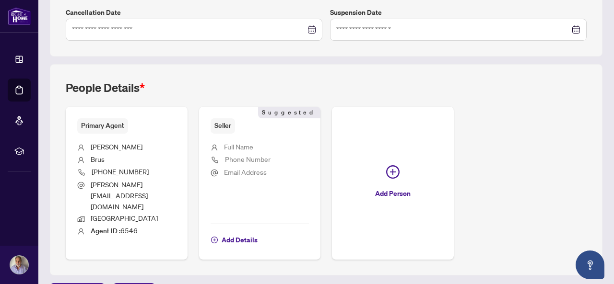
scroll to position [304, 0]
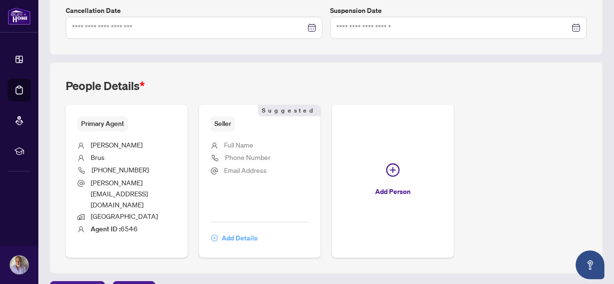
click at [258, 231] on span "Add Details" at bounding box center [240, 238] width 36 height 15
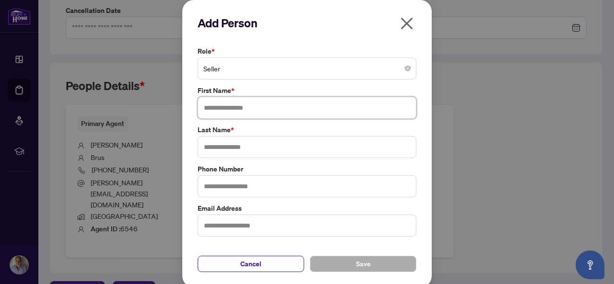
click at [235, 114] on input "text" at bounding box center [307, 108] width 219 height 22
type input "*****"
click at [221, 159] on div "Role * Seller First Name * ***** Last Name * Phone Number Email Address" at bounding box center [307, 141] width 225 height 191
click at [221, 152] on input "text" at bounding box center [307, 147] width 219 height 22
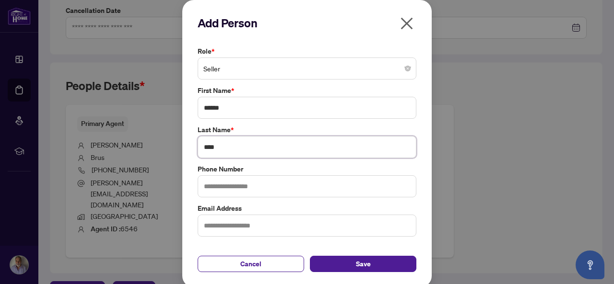
type input "****"
click at [217, 190] on input "text" at bounding box center [307, 187] width 219 height 22
type input "**********"
click at [221, 228] on input "text" at bounding box center [307, 226] width 219 height 22
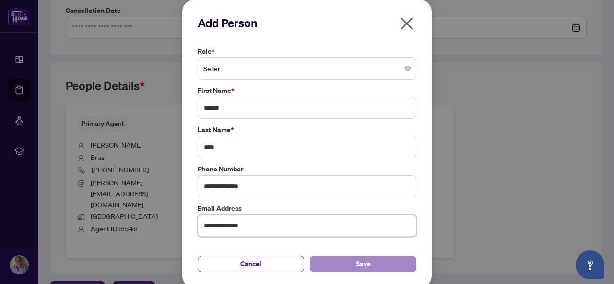
type input "**********"
click at [363, 258] on span "Save" at bounding box center [363, 264] width 15 height 15
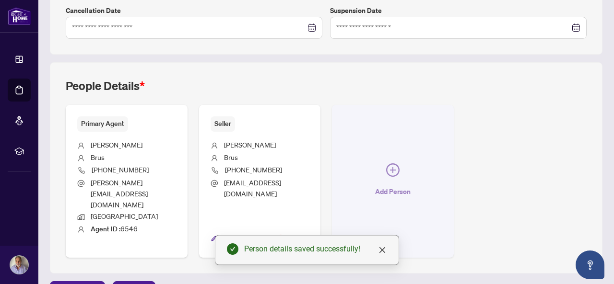
click at [400, 164] on icon "plus-circle" at bounding box center [392, 170] width 13 height 13
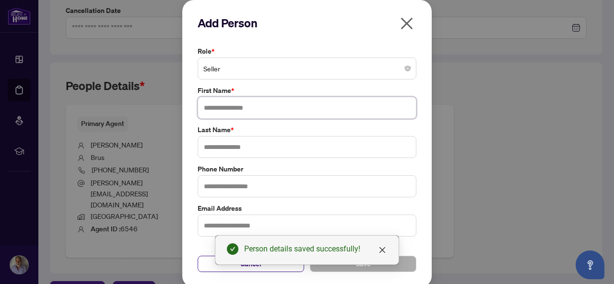
click at [215, 105] on input "text" at bounding box center [307, 108] width 219 height 22
type input "****"
click at [210, 143] on input "text" at bounding box center [307, 147] width 219 height 22
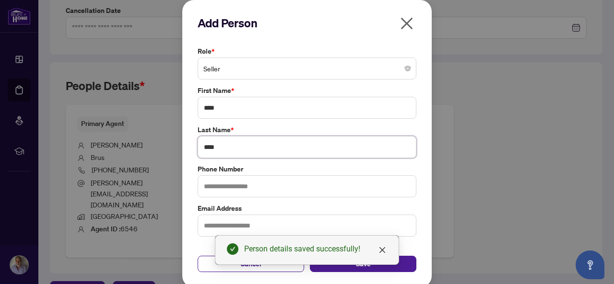
type input "****"
click at [211, 182] on input "text" at bounding box center [307, 187] width 219 height 22
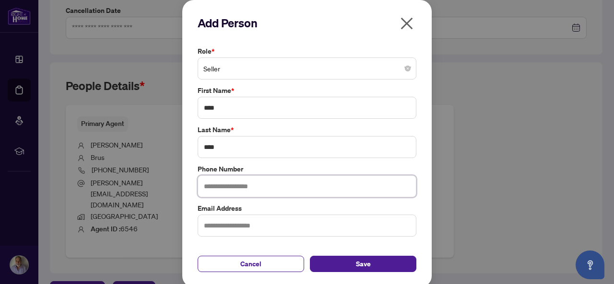
type input "**********"
click at [234, 228] on input "text" at bounding box center [307, 226] width 219 height 22
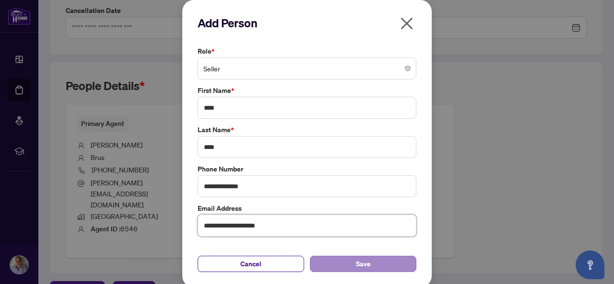
type input "**********"
click at [373, 262] on button "Save" at bounding box center [363, 264] width 107 height 16
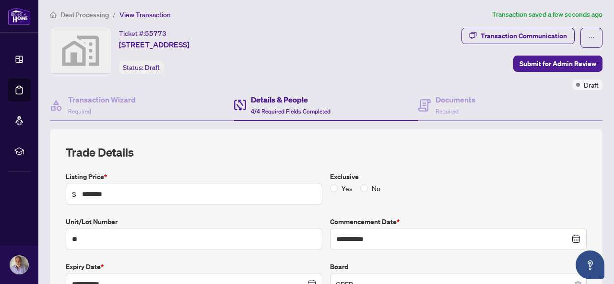
scroll to position [3, 0]
click at [448, 110] on span "Required" at bounding box center [447, 110] width 23 height 7
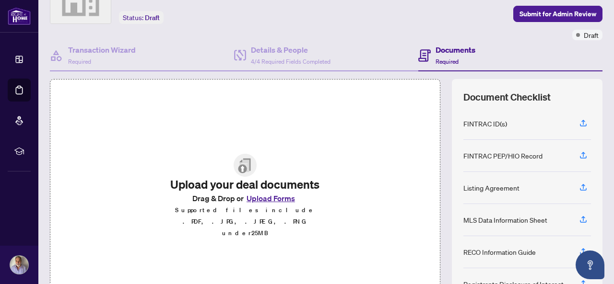
scroll to position [116, 0]
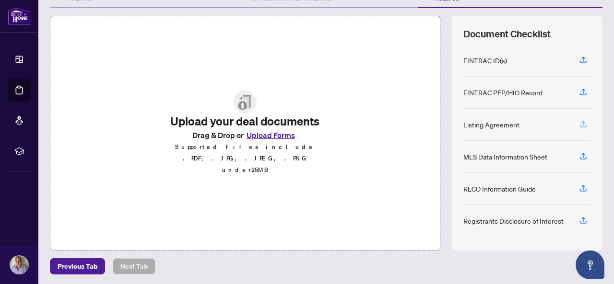
click at [579, 120] on icon "button" at bounding box center [583, 124] width 9 height 9
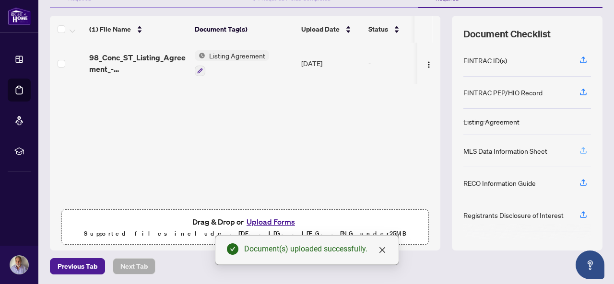
click at [581, 149] on icon "button" at bounding box center [583, 149] width 4 height 5
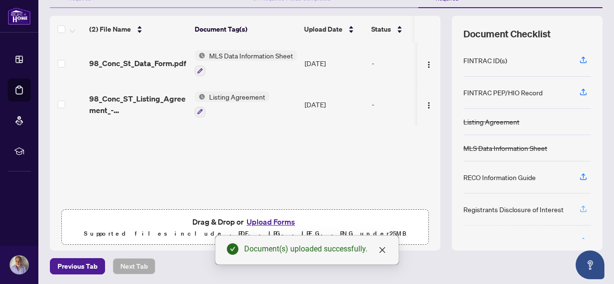
click at [579, 207] on icon "button" at bounding box center [583, 209] width 9 height 9
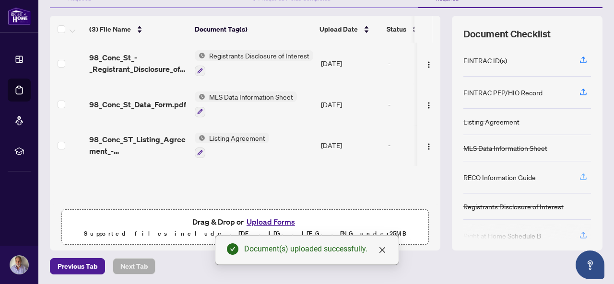
click at [579, 175] on icon "button" at bounding box center [583, 177] width 9 height 9
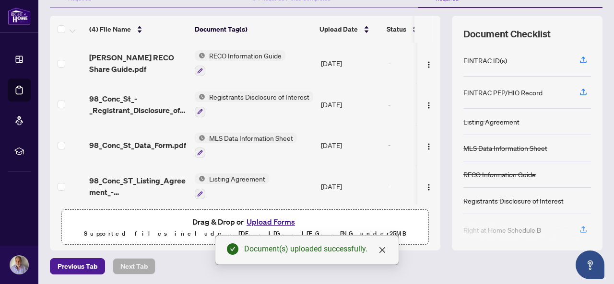
scroll to position [0, 0]
click at [575, 228] on div at bounding box center [527, 232] width 128 height 15
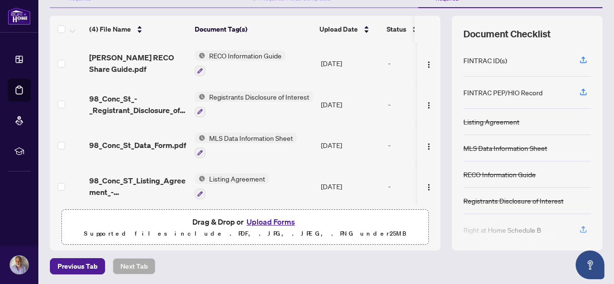
click at [575, 226] on div at bounding box center [527, 232] width 128 height 15
click at [575, 227] on div at bounding box center [527, 232] width 128 height 15
click at [577, 229] on div at bounding box center [527, 232] width 128 height 15
click at [576, 225] on div at bounding box center [527, 232] width 128 height 15
click at [367, 225] on div "Drag & Drop or Upload Forms Supported files include .PDF, .JPG, .JPEG, .PNG und…" at bounding box center [245, 228] width 355 height 24
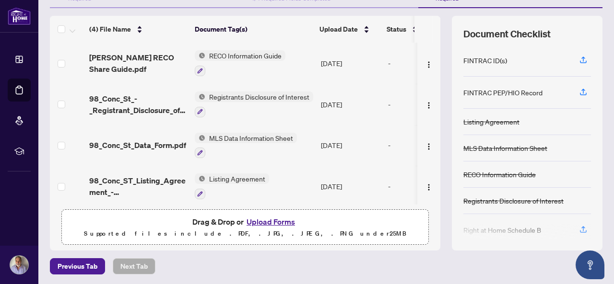
click at [576, 226] on div at bounding box center [527, 232] width 128 height 15
click at [271, 223] on button "Upload Forms" at bounding box center [271, 222] width 54 height 12
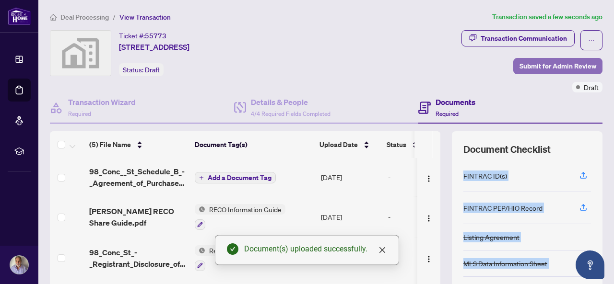
click at [548, 68] on span "Submit for Admin Review" at bounding box center [558, 66] width 77 height 15
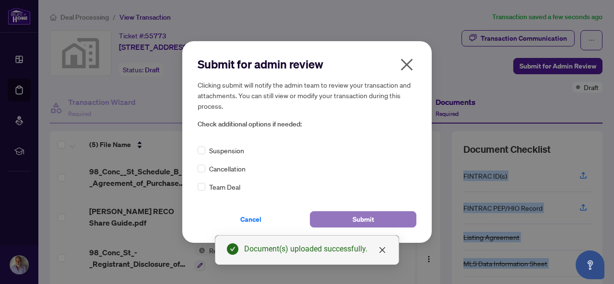
click at [387, 225] on button "Submit" at bounding box center [363, 220] width 107 height 16
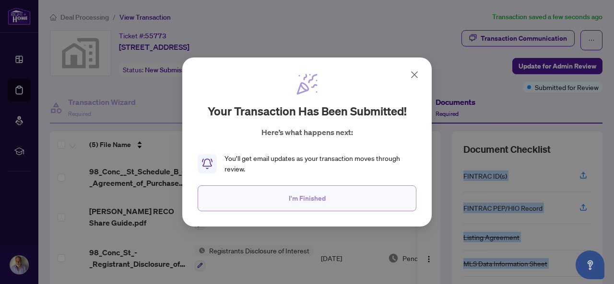
click at [357, 202] on button "I'm Finished" at bounding box center [307, 199] width 219 height 26
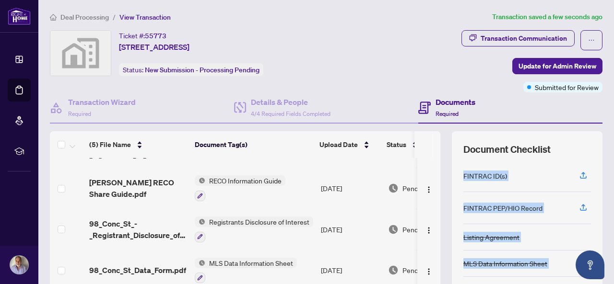
scroll to position [42, 0]
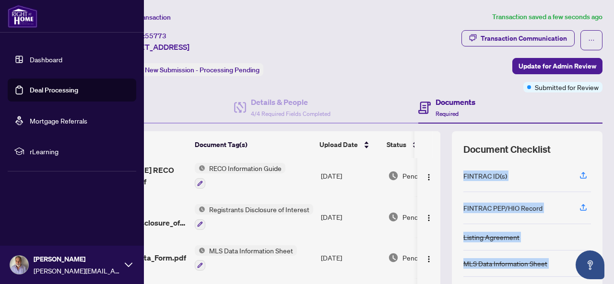
click at [30, 60] on link "Dashboard" at bounding box center [46, 59] width 33 height 9
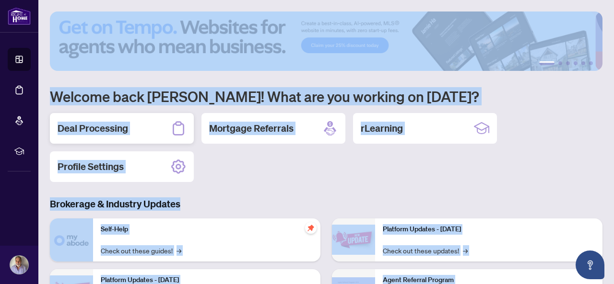
click at [113, 133] on h2 "Deal Processing" at bounding box center [93, 128] width 71 height 13
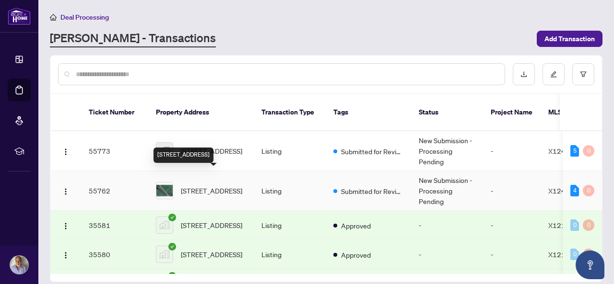
click at [193, 186] on span "[STREET_ADDRESS]" at bounding box center [211, 191] width 61 height 11
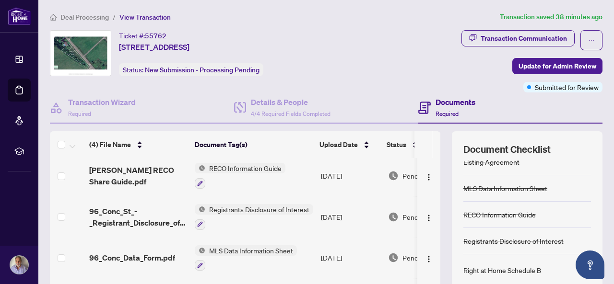
scroll to position [119, 0]
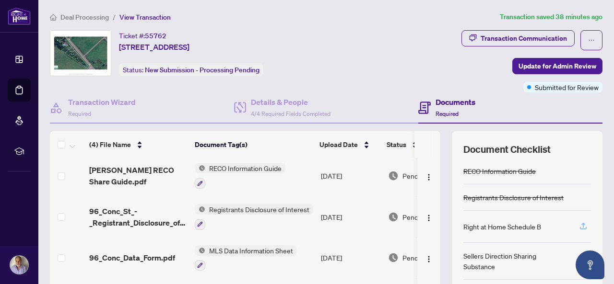
click at [579, 222] on icon "button" at bounding box center [583, 226] width 9 height 9
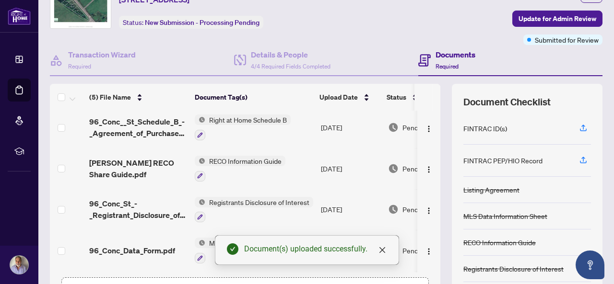
scroll to position [0, 0]
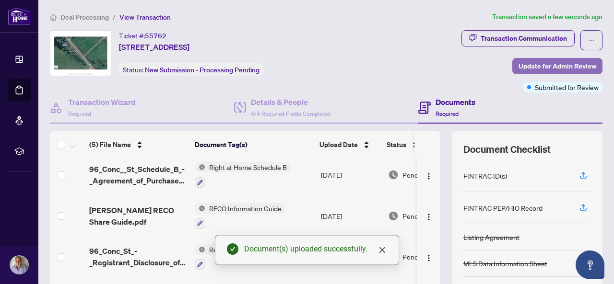
click at [531, 65] on span "Update for Admin Review" at bounding box center [558, 66] width 78 height 15
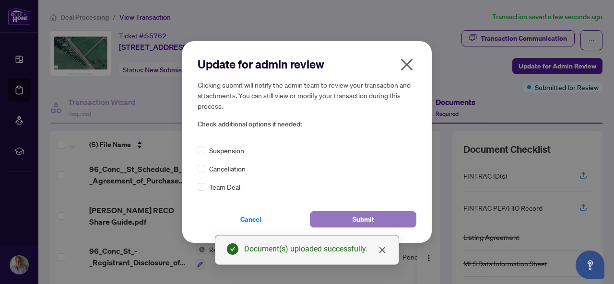
click at [349, 223] on button "Submit" at bounding box center [363, 220] width 107 height 16
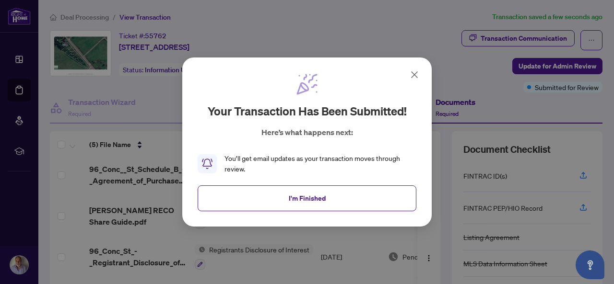
click at [413, 78] on icon at bounding box center [415, 75] width 12 height 12
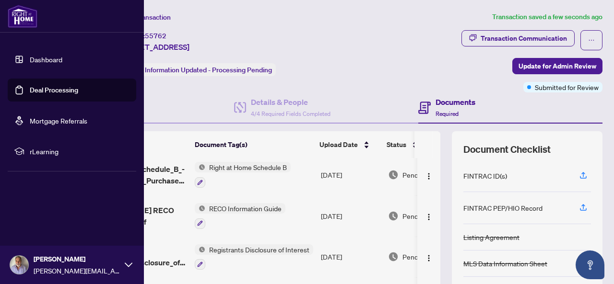
click at [30, 59] on link "Dashboard" at bounding box center [46, 59] width 33 height 9
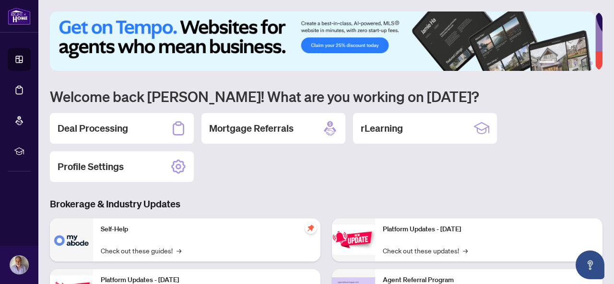
click at [273, 169] on div "Deal Processing Mortgage Referrals rLearning Profile Settings" at bounding box center [326, 147] width 553 height 69
click at [151, 121] on div "Deal Processing" at bounding box center [122, 128] width 144 height 31
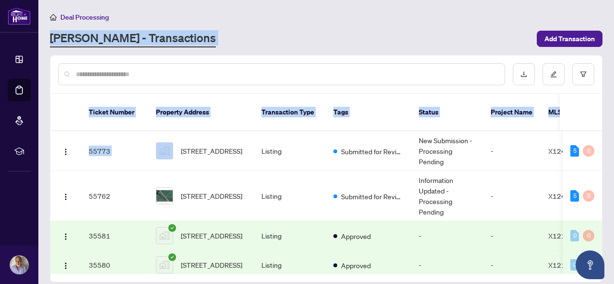
drag, startPoint x: 151, startPoint y: 121, endPoint x: 316, endPoint y: -42, distance: 231.7
click at [316, 0] on html "Dashboard Deal Processing Mortgage Referrals rLearning [PERSON_NAME] [PERSON_NA…" at bounding box center [307, 142] width 614 height 284
click at [544, 34] on button "Add Transaction" at bounding box center [570, 39] width 66 height 16
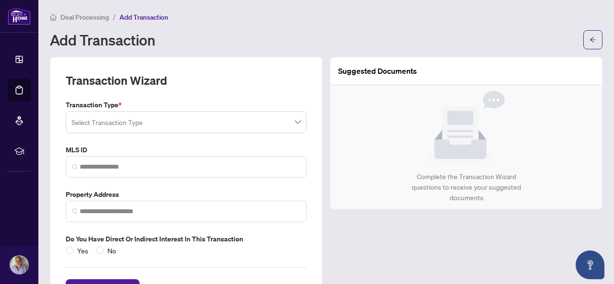
click at [205, 122] on input "search" at bounding box center [181, 123] width 221 height 21
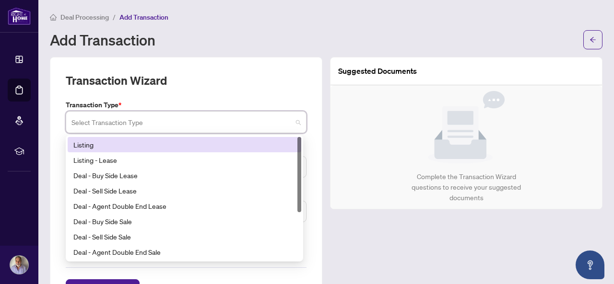
click at [133, 149] on div "Listing" at bounding box center [185, 144] width 234 height 15
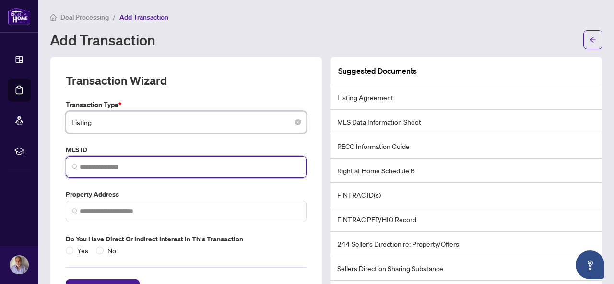
click at [114, 168] on input "search" at bounding box center [190, 167] width 221 height 10
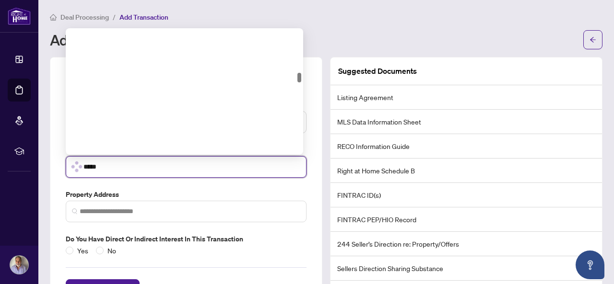
scroll to position [588, 0]
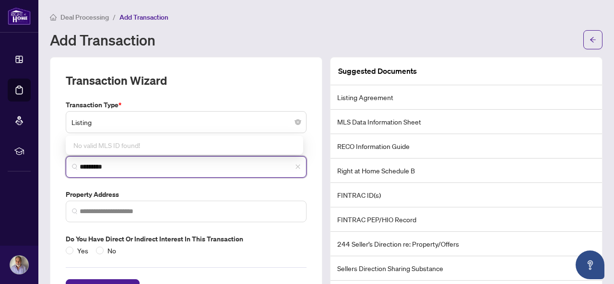
click at [119, 168] on input "*********" at bounding box center [190, 167] width 221 height 10
type input "*********"
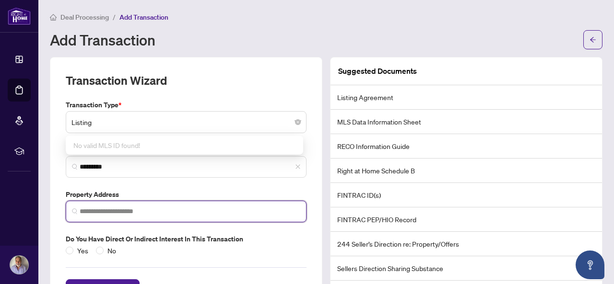
click at [125, 208] on input "search" at bounding box center [190, 212] width 221 height 10
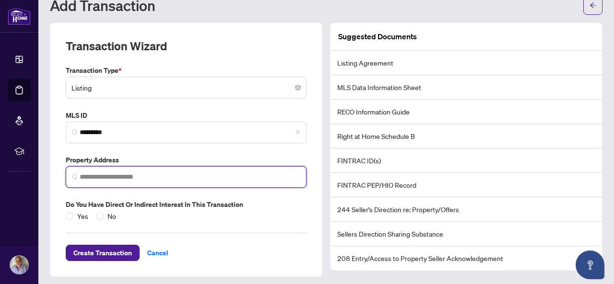
scroll to position [36, 0]
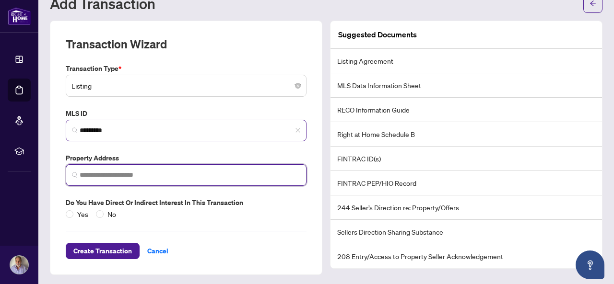
click at [121, 137] on span "*********" at bounding box center [186, 131] width 241 height 22
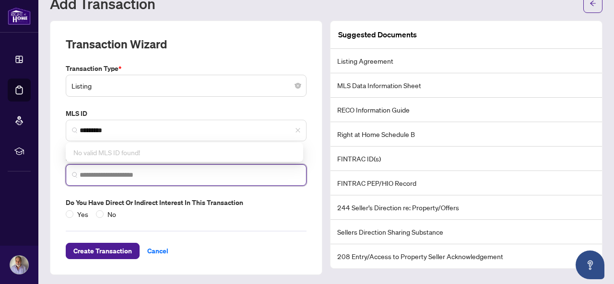
click at [117, 176] on input "search" at bounding box center [190, 175] width 221 height 10
click at [116, 176] on input "search" at bounding box center [190, 175] width 221 height 10
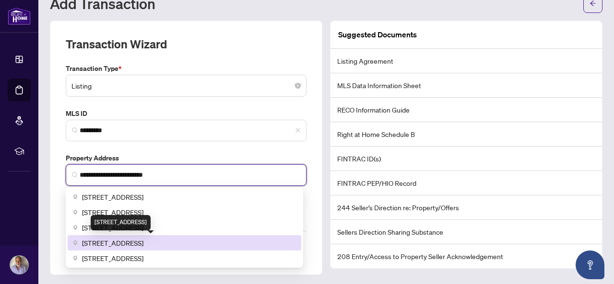
click at [105, 241] on span "[STREET_ADDRESS]" at bounding box center [112, 243] width 61 height 11
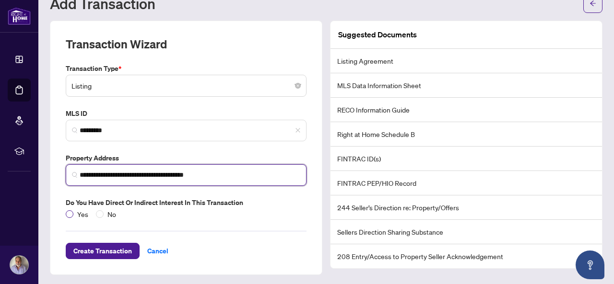
type input "**********"
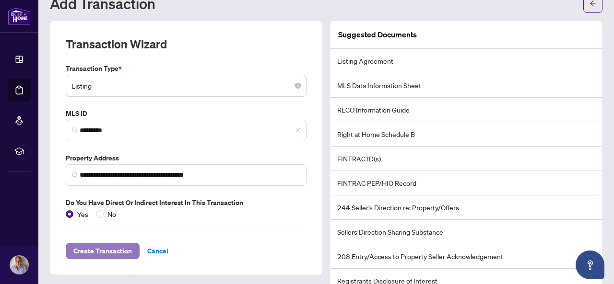
click at [101, 249] on span "Create Transaction" at bounding box center [102, 251] width 59 height 15
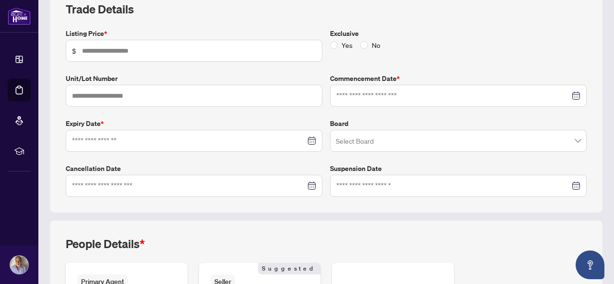
scroll to position [144, 0]
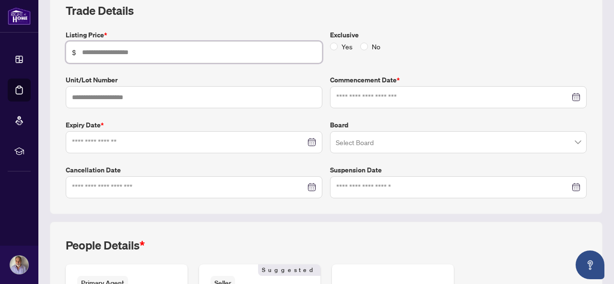
click at [114, 49] on input "text" at bounding box center [199, 52] width 234 height 11
type input "********"
click at [105, 101] on input "text" at bounding box center [194, 97] width 257 height 22
type input "***"
click at [375, 97] on input at bounding box center [453, 97] width 234 height 11
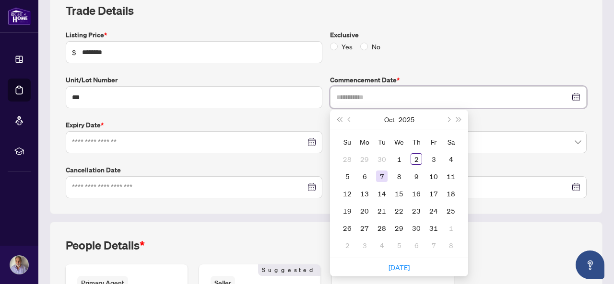
type input "**********"
click at [473, 132] on div "Board Select Board" at bounding box center [458, 137] width 264 height 34
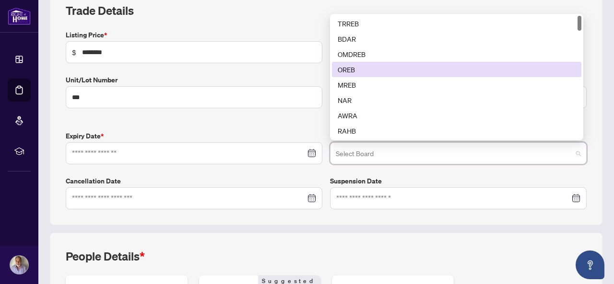
click at [373, 68] on div "OREB" at bounding box center [457, 69] width 238 height 11
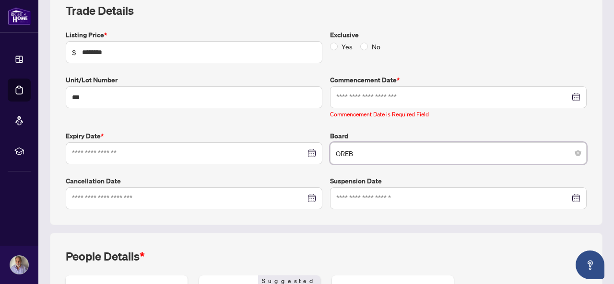
click at [572, 98] on div at bounding box center [458, 97] width 244 height 11
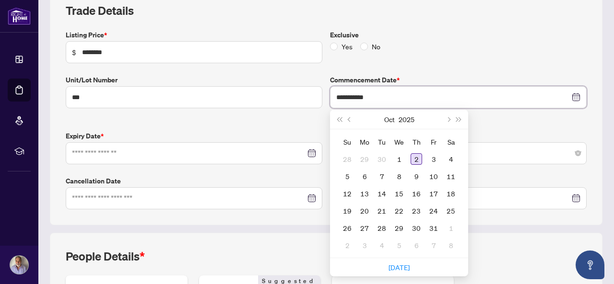
type input "**********"
click at [416, 156] on div "2" at bounding box center [417, 160] width 12 height 12
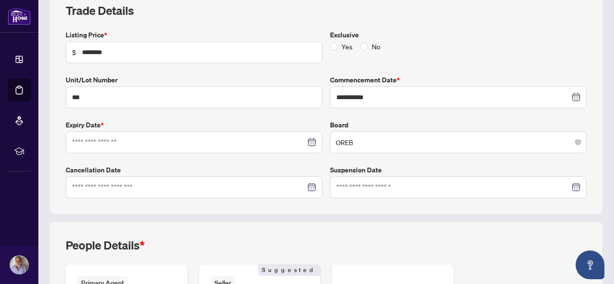
click at [416, 156] on div "**********" at bounding box center [326, 114] width 529 height 169
click at [312, 139] on div at bounding box center [194, 142] width 244 height 11
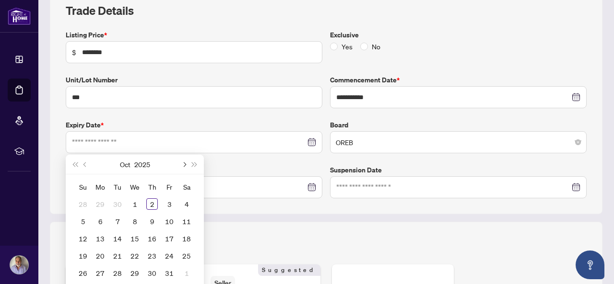
click at [184, 162] on span "Next month (PageDown)" at bounding box center [183, 164] width 5 height 5
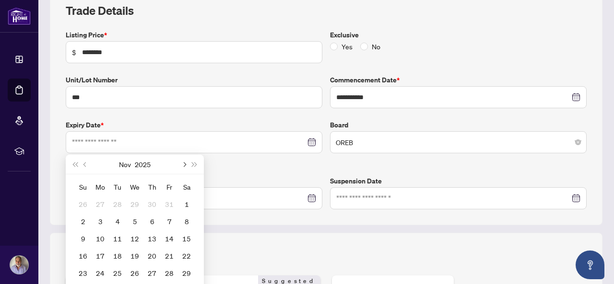
click at [184, 162] on span "Next month (PageDown)" at bounding box center [183, 164] width 5 height 5
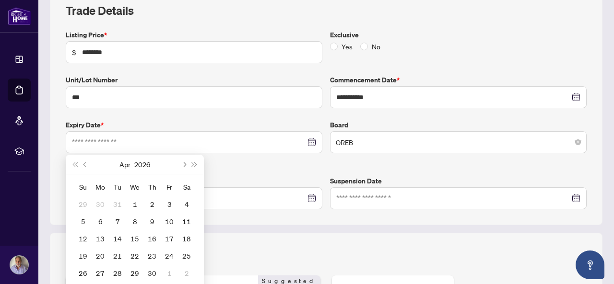
click at [184, 162] on span "Next month (PageDown)" at bounding box center [183, 164] width 5 height 5
type input "**********"
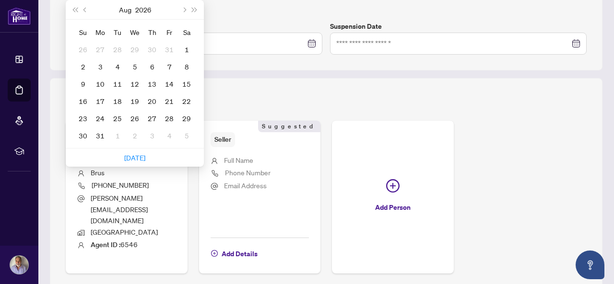
scroll to position [299, 0]
type input "**********"
click at [100, 132] on div "31" at bounding box center [101, 136] width 12 height 12
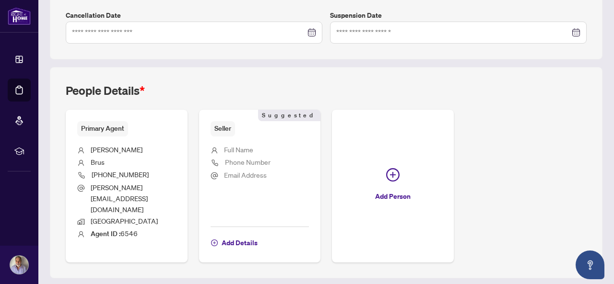
click at [100, 132] on span "Primary Agent" at bounding box center [102, 128] width 51 height 15
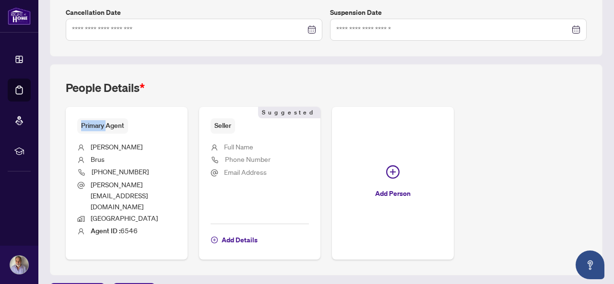
scroll to position [303, 0]
click at [258, 232] on span "Add Details" at bounding box center [240, 239] width 36 height 15
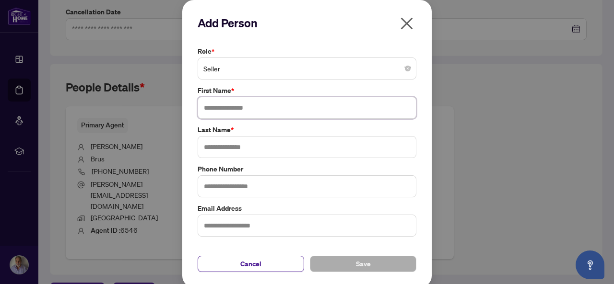
click at [231, 110] on input "text" at bounding box center [307, 108] width 219 height 22
type input "*****"
click at [222, 149] on input "text" at bounding box center [307, 147] width 219 height 22
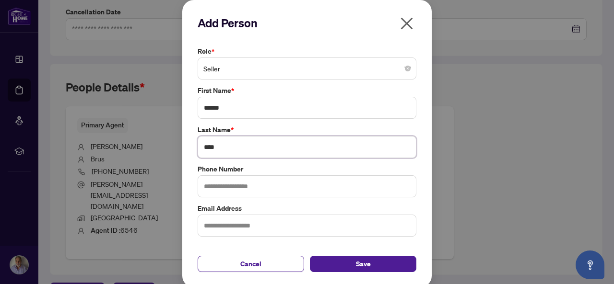
type input "****"
click at [222, 186] on input "text" at bounding box center [307, 187] width 219 height 22
type input "**********"
click at [249, 222] on input "text" at bounding box center [307, 226] width 219 height 22
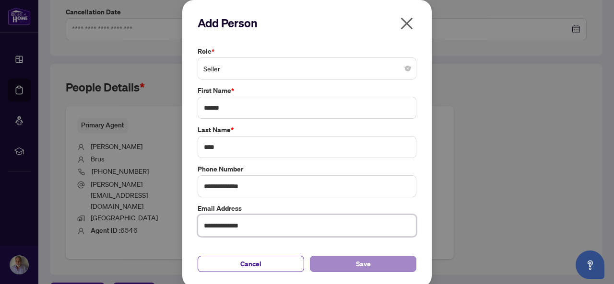
type input "**********"
click at [356, 265] on span "Save" at bounding box center [363, 264] width 15 height 15
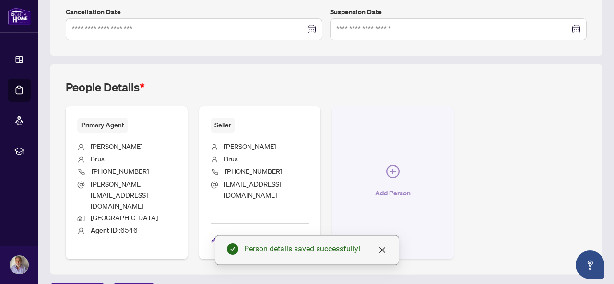
click at [411, 186] on span "Add Person" at bounding box center [393, 193] width 36 height 15
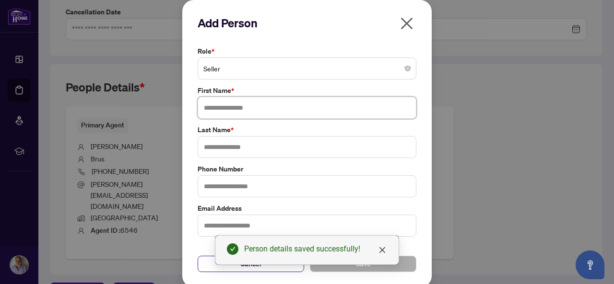
click at [225, 109] on input "text" at bounding box center [307, 108] width 219 height 22
type input "****"
click at [214, 147] on input "text" at bounding box center [307, 147] width 219 height 22
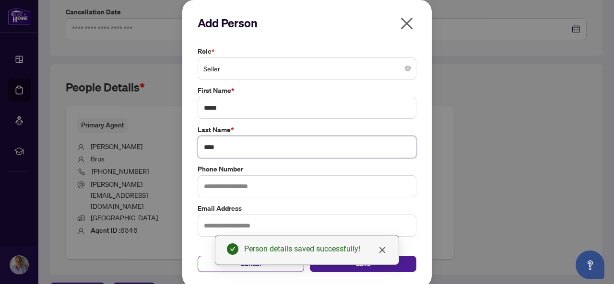
type input "****"
click at [215, 184] on input "text" at bounding box center [307, 187] width 219 height 22
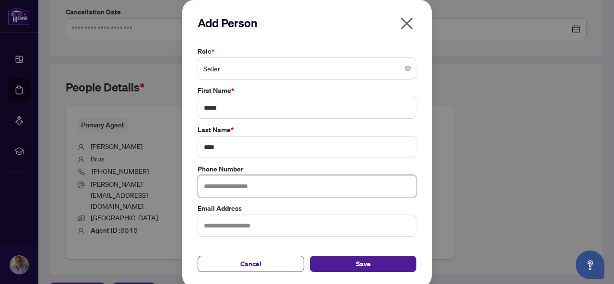
type input "**********"
click at [238, 227] on input "text" at bounding box center [307, 226] width 219 height 22
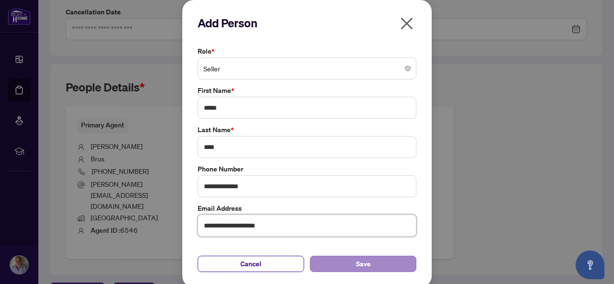
type input "**********"
click at [365, 265] on span "Save" at bounding box center [363, 264] width 15 height 15
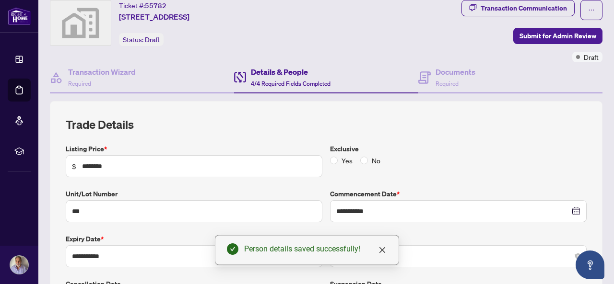
scroll to position [29, 0]
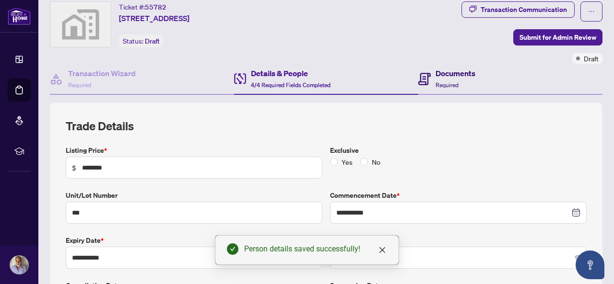
click at [430, 82] on div "Documents Required" at bounding box center [446, 79] width 57 height 23
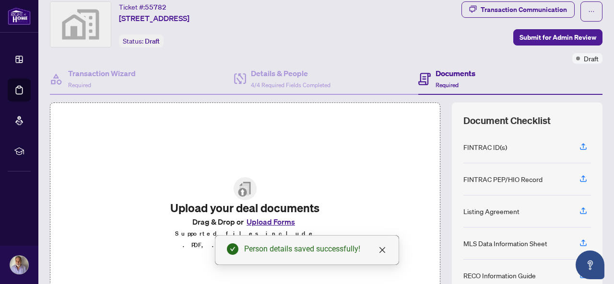
scroll to position [116, 0]
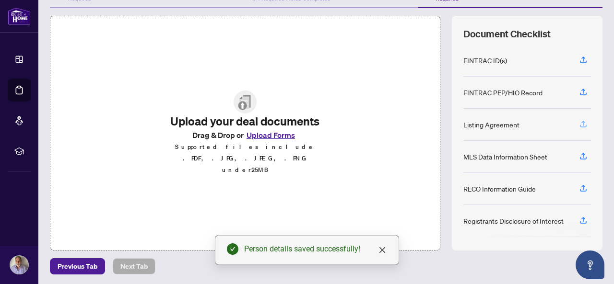
click at [579, 120] on icon "button" at bounding box center [583, 124] width 9 height 9
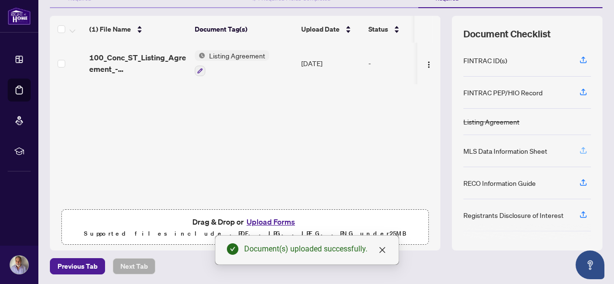
click at [581, 147] on icon "button" at bounding box center [583, 149] width 4 height 5
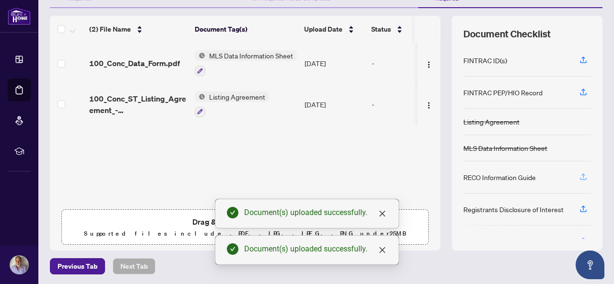
click at [579, 175] on icon "button" at bounding box center [583, 177] width 9 height 9
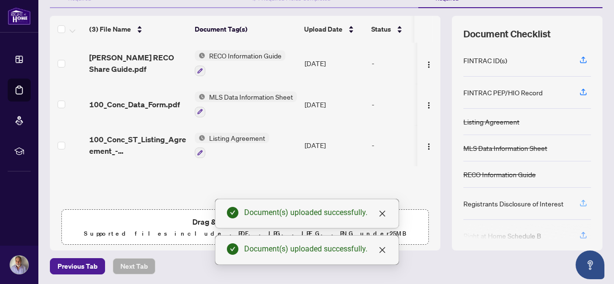
click at [579, 201] on icon "button" at bounding box center [583, 203] width 9 height 9
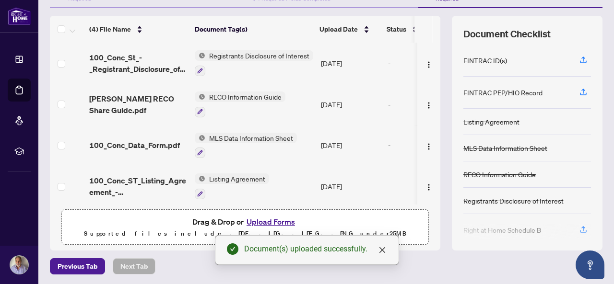
click at [576, 226] on div at bounding box center [527, 232] width 128 height 15
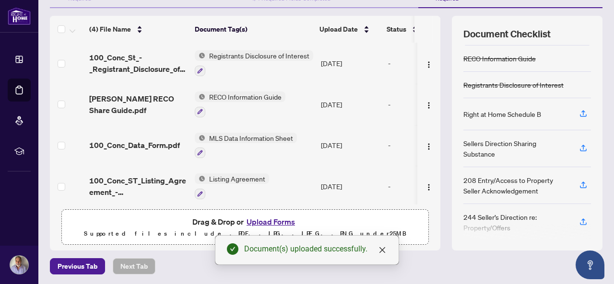
scroll to position [119, 0]
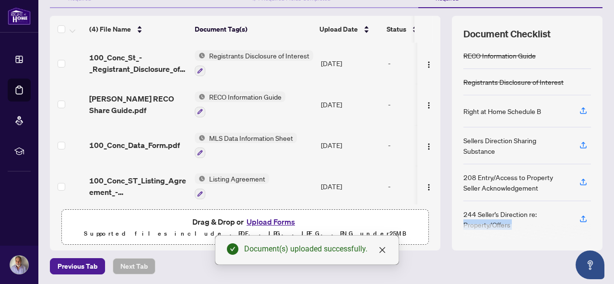
drag, startPoint x: 545, startPoint y: 204, endPoint x: 545, endPoint y: 255, distance: 50.4
click at [545, 255] on div "Deal Processing / View Transaction Transaction saved a few seconds ago Ticket #…" at bounding box center [326, 85] width 560 height 379
click at [579, 109] on icon "button" at bounding box center [583, 111] width 9 height 9
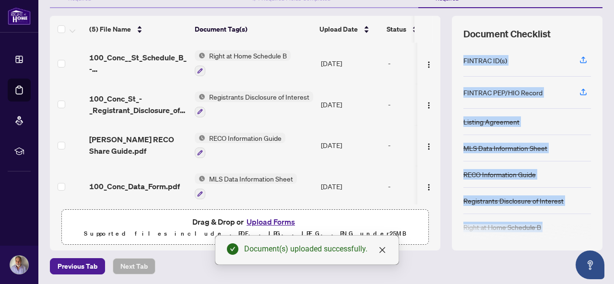
scroll to position [0, 0]
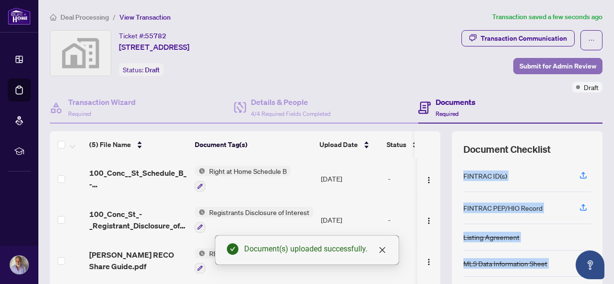
click at [539, 62] on span "Submit for Admin Review" at bounding box center [558, 66] width 77 height 15
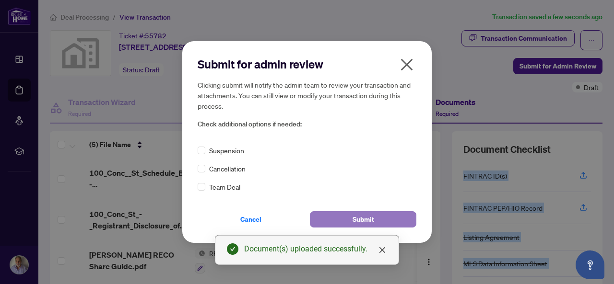
click at [377, 215] on button "Submit" at bounding box center [363, 220] width 107 height 16
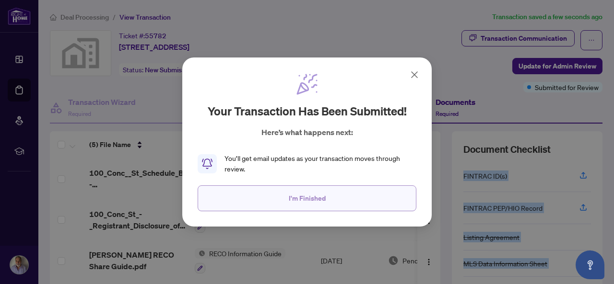
click at [338, 197] on button "I'm Finished" at bounding box center [307, 199] width 219 height 26
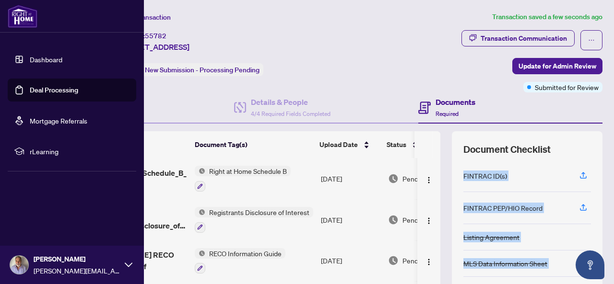
click at [39, 57] on link "Dashboard" at bounding box center [46, 59] width 33 height 9
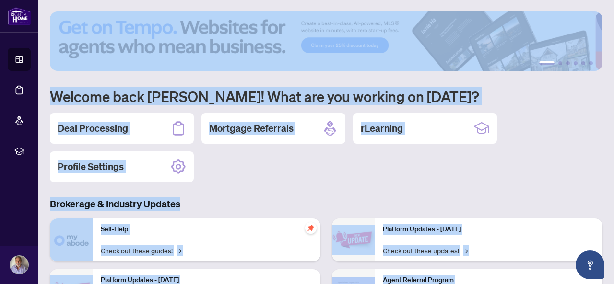
click at [305, 170] on div "Deal Processing Mortgage Referrals rLearning Profile Settings" at bounding box center [326, 147] width 553 height 69
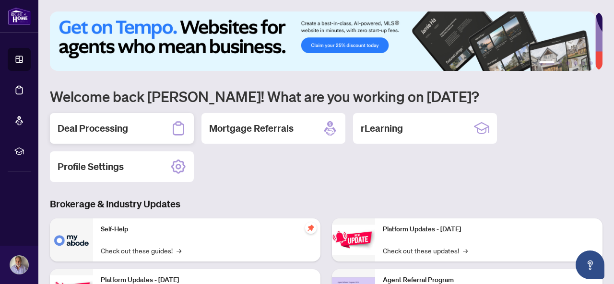
click at [111, 134] on div "Deal Processing" at bounding box center [122, 128] width 144 height 31
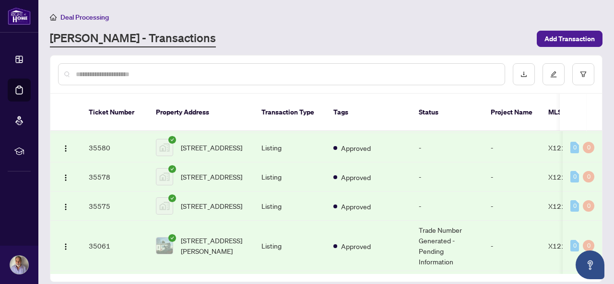
scroll to position [157, 0]
click at [183, 201] on span "[STREET_ADDRESS]" at bounding box center [211, 206] width 61 height 11
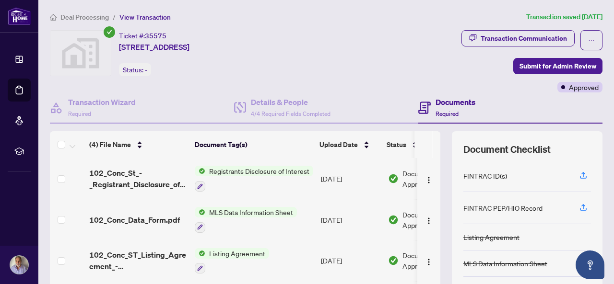
scroll to position [116, 0]
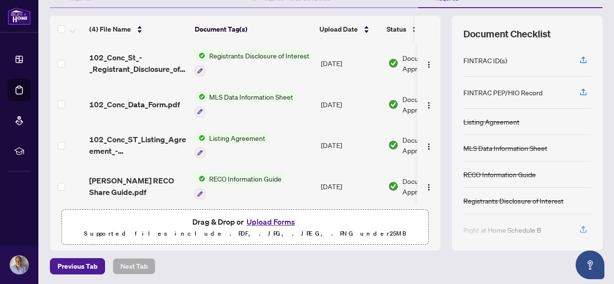
click at [227, 97] on span "MLS Data Information Sheet" at bounding box center [251, 97] width 92 height 11
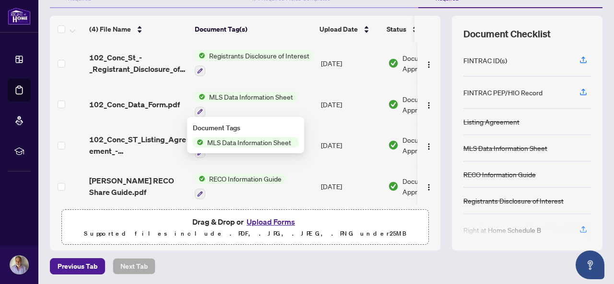
click at [169, 101] on span "102_Conc_Data_Form.pdf" at bounding box center [134, 105] width 91 height 12
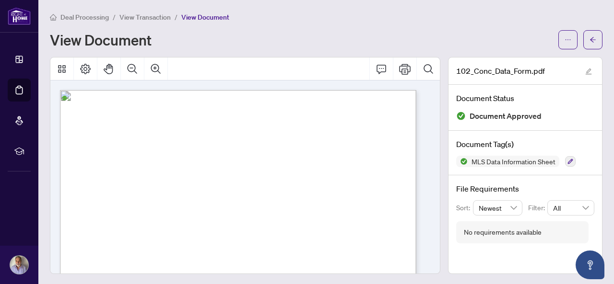
drag, startPoint x: 227, startPoint y: 109, endPoint x: 178, endPoint y: 111, distance: 49.9
click at [178, 111] on span "Listing X12159715 MLS® Data Information" at bounding box center [238, 110] width 184 height 11
drag, startPoint x: 246, startPoint y: 154, endPoint x: 85, endPoint y: 131, distance: 162.7
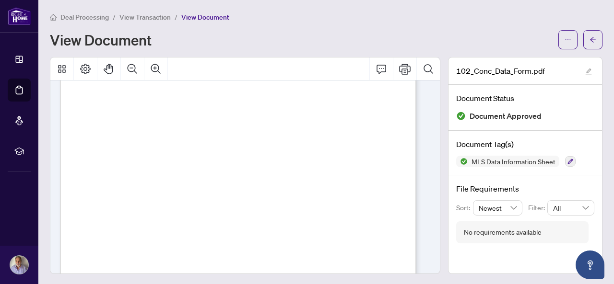
drag, startPoint x: 101, startPoint y: 167, endPoint x: 85, endPoint y: 163, distance: 16.1
drag, startPoint x: 396, startPoint y: 198, endPoint x: 334, endPoint y: 189, distance: 63.0
click at [334, 90] on p "[STREET_ADDRESS] Residential Freehold - Vacant Land For Sale - $274,500.00 - Ne…" at bounding box center [282, 90] width 445 height 0
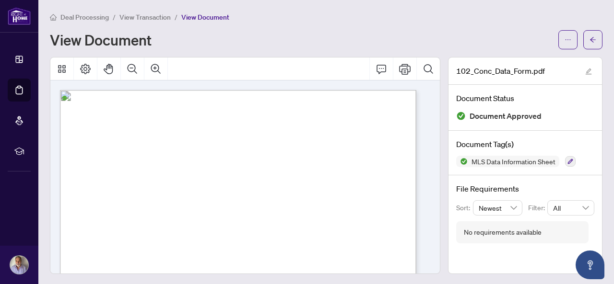
click at [325, 191] on span "Concession St (which is County Rd" at bounding box center [354, 193] width 69 height 6
drag, startPoint x: 393, startPoint y: 196, endPoint x: 320, endPoint y: 189, distance: 74.3
click at [320, 90] on p "[STREET_ADDRESS] Residential Freehold - Vacant Land For Sale - $274,500.00 - Ne…" at bounding box center [282, 90] width 445 height 0
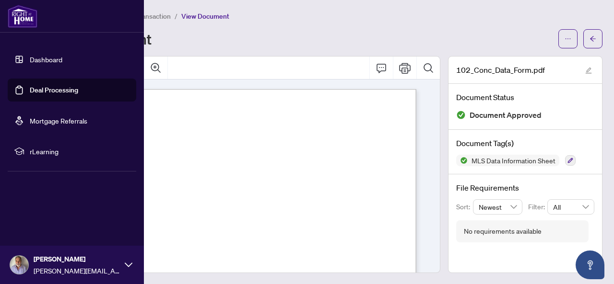
click at [38, 55] on link "Dashboard" at bounding box center [46, 59] width 33 height 9
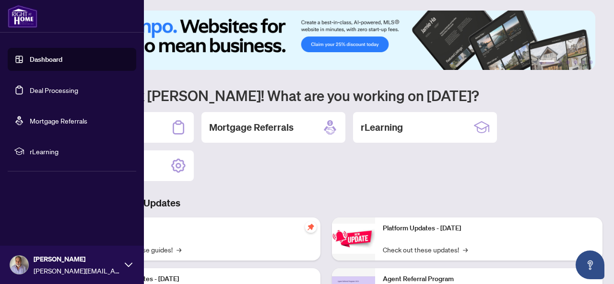
click at [51, 93] on link "Deal Processing" at bounding box center [54, 90] width 48 height 9
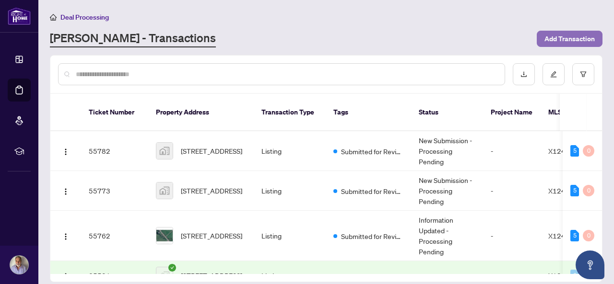
click at [556, 35] on span "Add Transaction" at bounding box center [569, 38] width 50 height 15
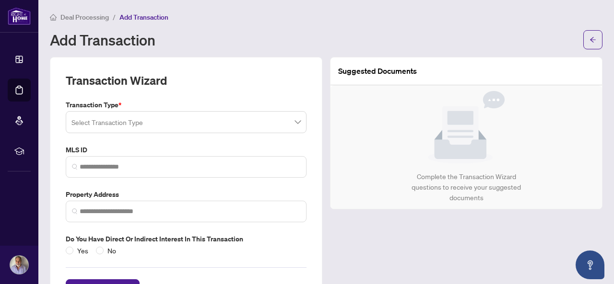
click at [191, 121] on input "search" at bounding box center [181, 123] width 221 height 21
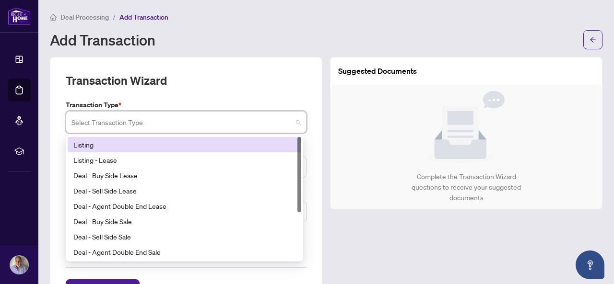
click at [140, 143] on div "Listing" at bounding box center [184, 145] width 222 height 11
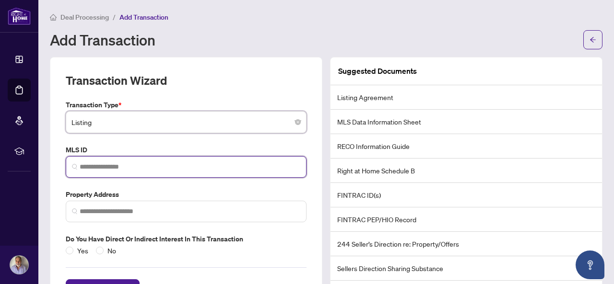
click at [119, 168] on input "search" at bounding box center [190, 167] width 221 height 10
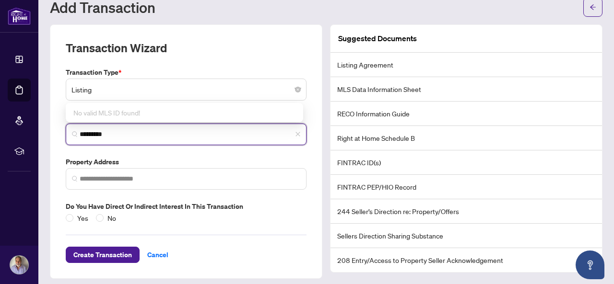
scroll to position [36, 0]
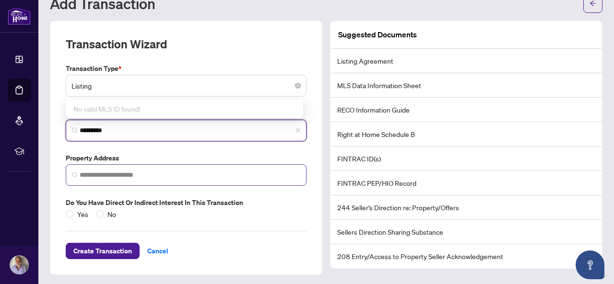
type input "*********"
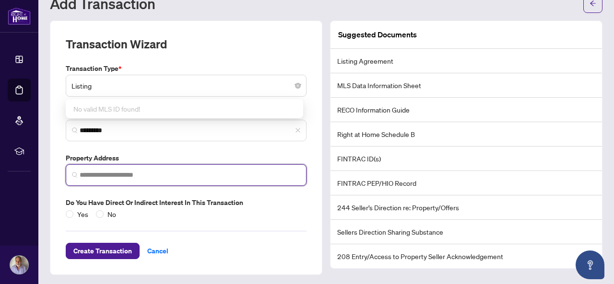
click at [124, 170] on input "search" at bounding box center [190, 175] width 221 height 10
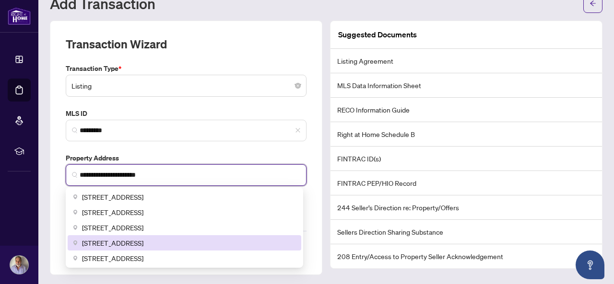
click at [138, 243] on span "[STREET_ADDRESS]" at bounding box center [112, 243] width 61 height 11
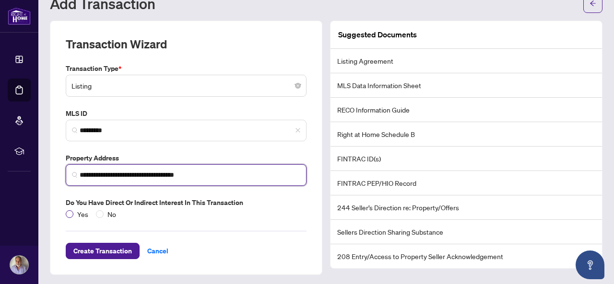
type input "**********"
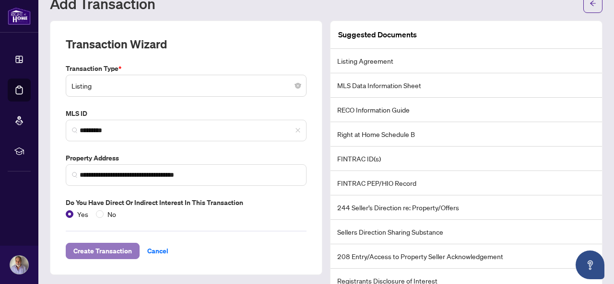
click at [107, 251] on span "Create Transaction" at bounding box center [102, 251] width 59 height 15
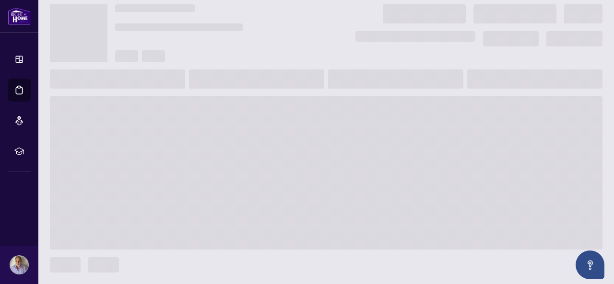
scroll to position [25, 0]
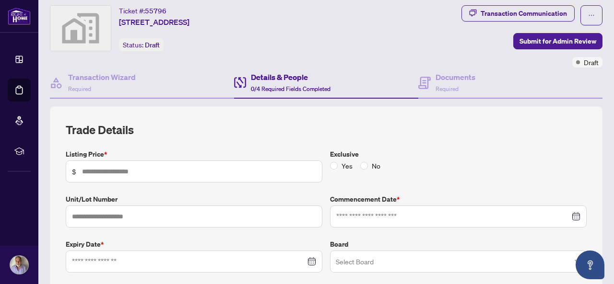
click at [291, 87] on span "0/4 Required Fields Completed" at bounding box center [291, 88] width 80 height 7
click at [153, 170] on input "text" at bounding box center [199, 171] width 234 height 11
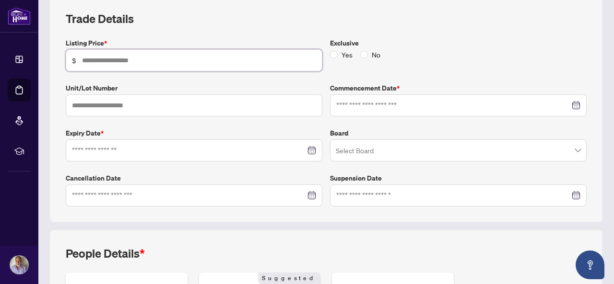
scroll to position [137, 0]
type input "********"
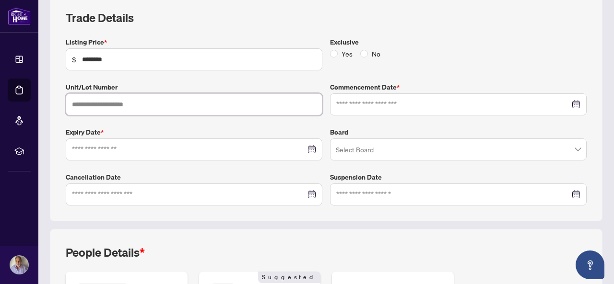
click at [104, 106] on input "text" at bounding box center [194, 105] width 257 height 22
type input "***"
click at [368, 50] on span "No" at bounding box center [376, 53] width 16 height 11
click at [566, 107] on div at bounding box center [458, 104] width 244 height 11
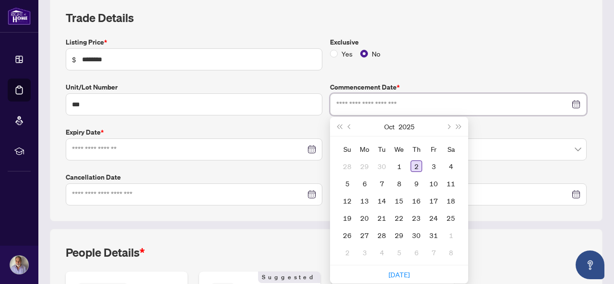
type input "**********"
click at [414, 161] on div "2" at bounding box center [417, 167] width 12 height 12
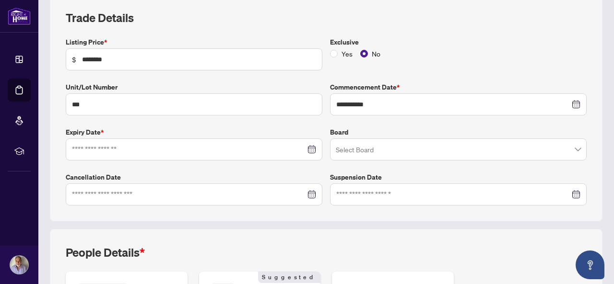
click at [308, 147] on div at bounding box center [194, 149] width 244 height 11
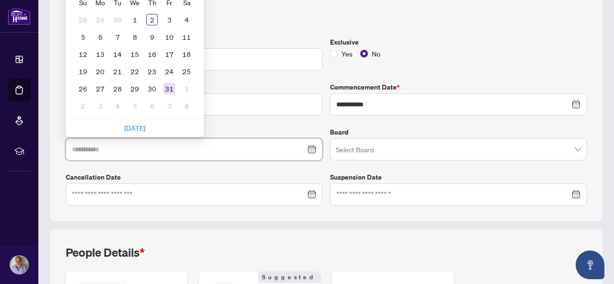
type input "**********"
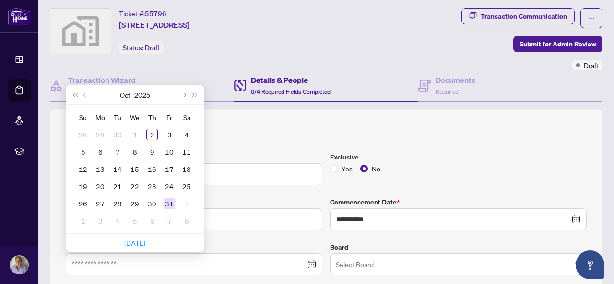
click at [171, 87] on div "[DATE]" at bounding box center [134, 94] width 87 height 19
click at [183, 93] on span "Next month (PageDown)" at bounding box center [183, 95] width 5 height 5
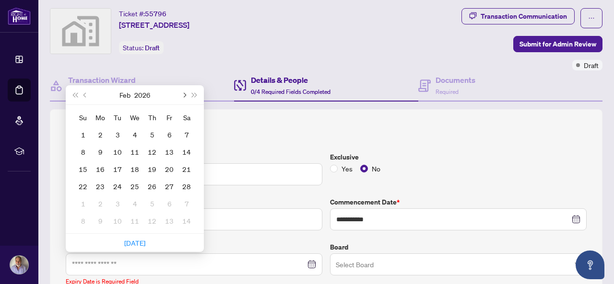
click at [183, 93] on span "Next month (PageDown)" at bounding box center [183, 95] width 5 height 5
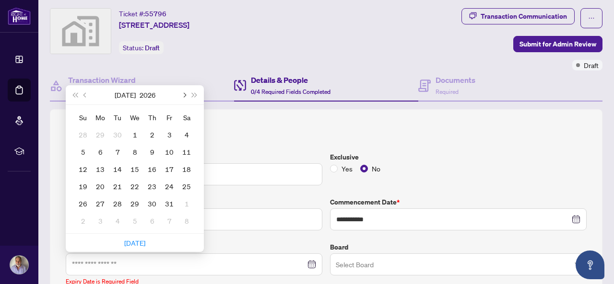
click at [183, 93] on span "Next month (PageDown)" at bounding box center [183, 95] width 5 height 5
type input "**********"
click at [103, 216] on div "31" at bounding box center [101, 221] width 12 height 12
click at [103, 216] on input "***" at bounding box center [194, 220] width 257 height 22
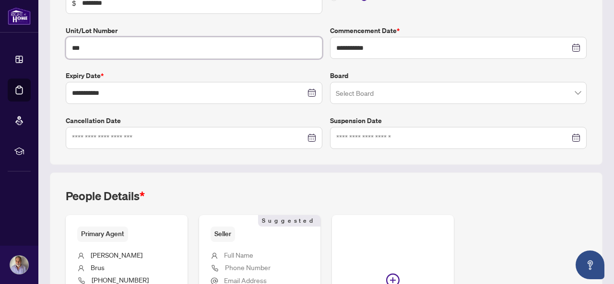
scroll to position [194, 0]
click at [571, 91] on span at bounding box center [458, 93] width 245 height 18
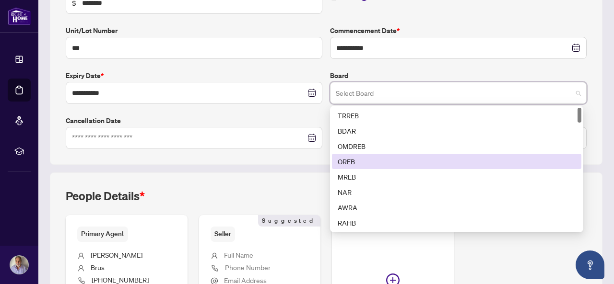
click at [350, 161] on div "OREB" at bounding box center [457, 161] width 238 height 11
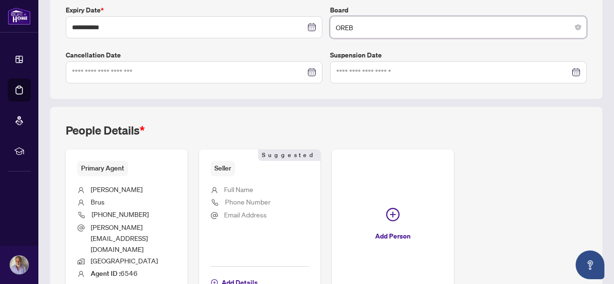
scroll to position [304, 0]
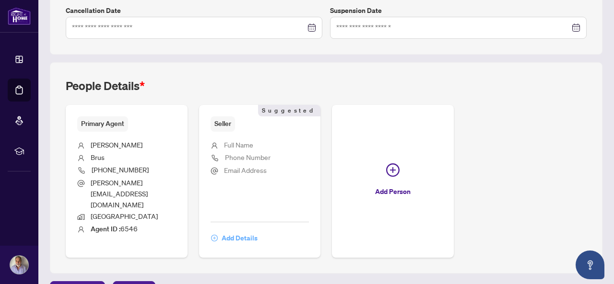
click at [258, 231] on span "Add Details" at bounding box center [240, 238] width 36 height 15
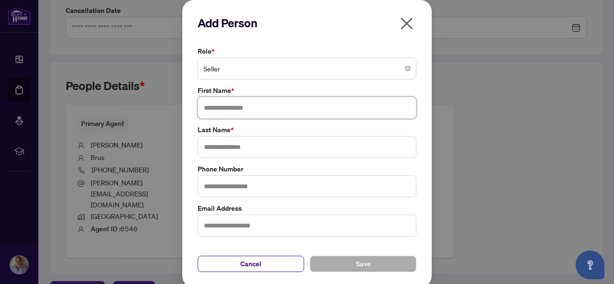
click at [221, 108] on input "text" at bounding box center [307, 108] width 219 height 22
type input "*****"
click at [220, 147] on input "text" at bounding box center [307, 147] width 219 height 22
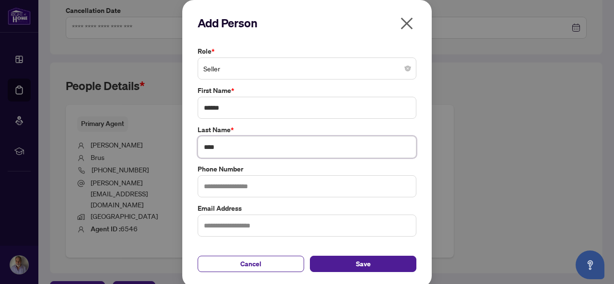
type input "****"
click at [214, 184] on input "text" at bounding box center [307, 187] width 219 height 22
type input "**********"
click at [220, 228] on input "text" at bounding box center [307, 226] width 219 height 22
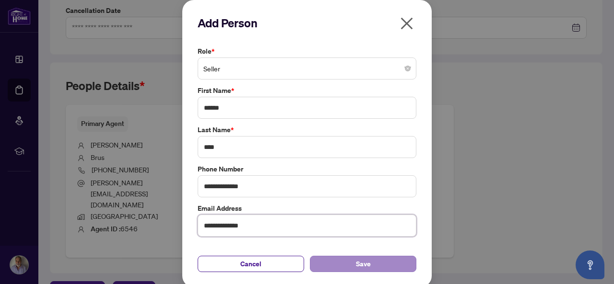
type input "**********"
click at [351, 258] on button "Save" at bounding box center [363, 264] width 107 height 16
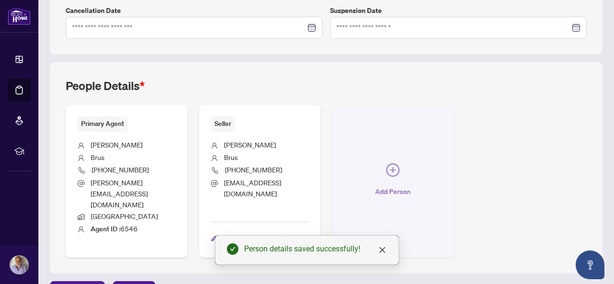
click at [400, 164] on icon "plus-circle" at bounding box center [392, 170] width 13 height 13
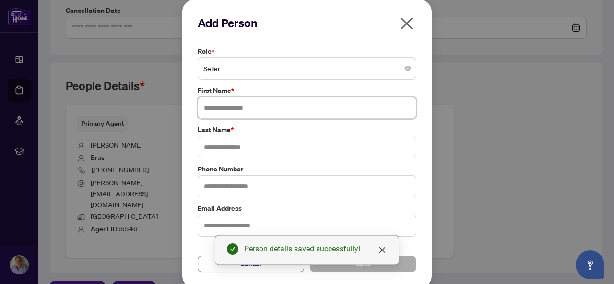
click at [227, 112] on input "text" at bounding box center [307, 108] width 219 height 22
type input "****"
click at [216, 151] on input "text" at bounding box center [307, 147] width 219 height 22
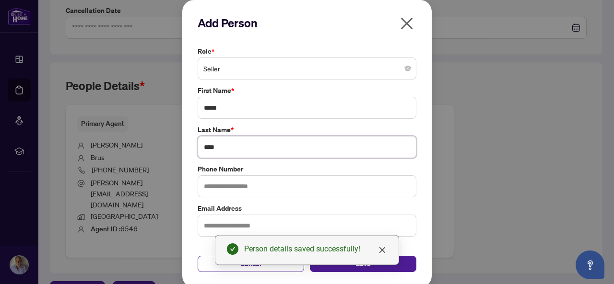
type input "****"
click at [212, 179] on input "text" at bounding box center [307, 187] width 219 height 22
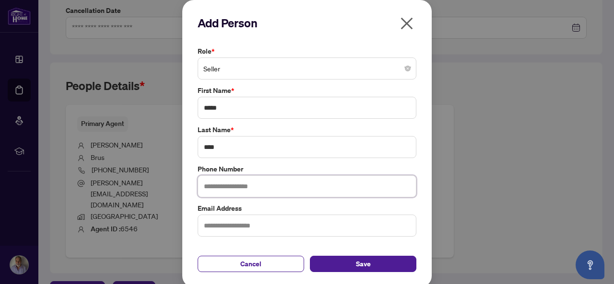
type input "**********"
click at [239, 228] on input "text" at bounding box center [307, 226] width 219 height 22
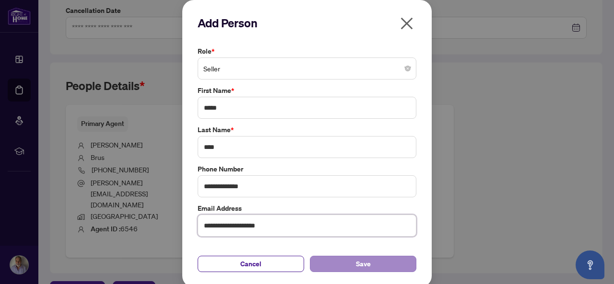
type input "**********"
click at [356, 268] on span "Save" at bounding box center [363, 264] width 15 height 15
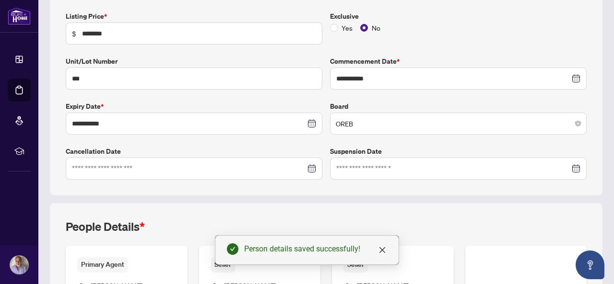
scroll to position [0, 0]
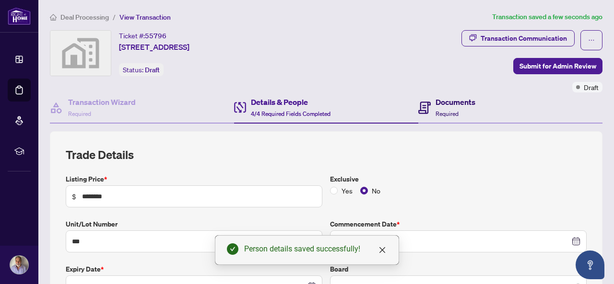
click at [447, 111] on span "Required" at bounding box center [447, 113] width 23 height 7
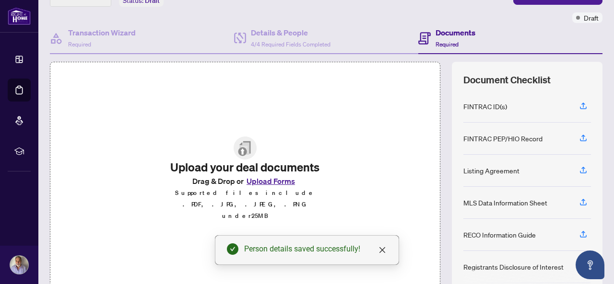
scroll to position [116, 0]
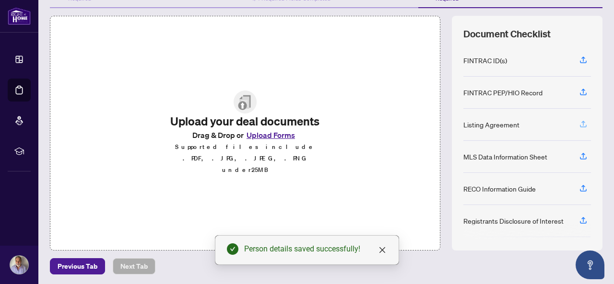
click at [579, 120] on icon "button" at bounding box center [583, 124] width 9 height 9
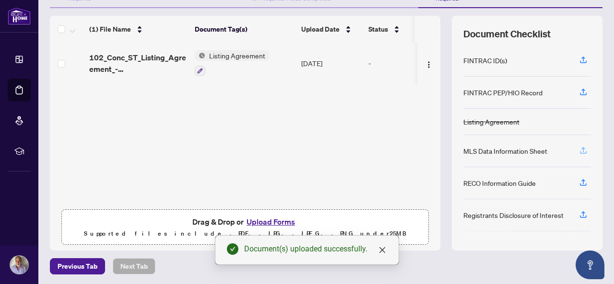
click at [579, 147] on icon "button" at bounding box center [583, 150] width 9 height 9
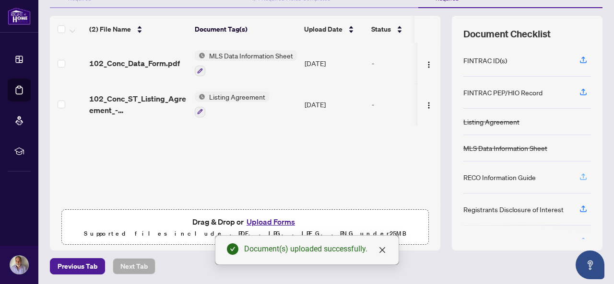
click at [580, 178] on icon "button" at bounding box center [583, 179] width 7 height 2
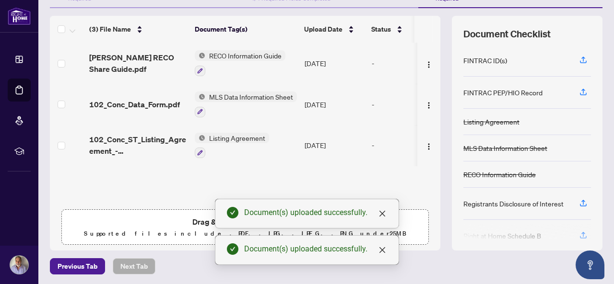
scroll to position [124, 0]
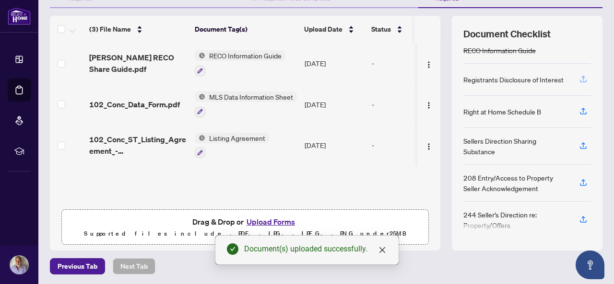
click at [580, 80] on icon "button" at bounding box center [583, 81] width 7 height 2
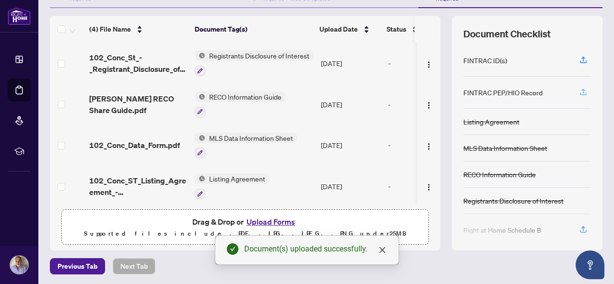
scroll to position [119, 0]
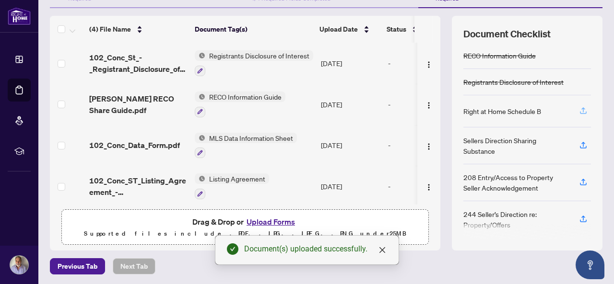
click at [581, 108] on icon "button" at bounding box center [583, 109] width 4 height 5
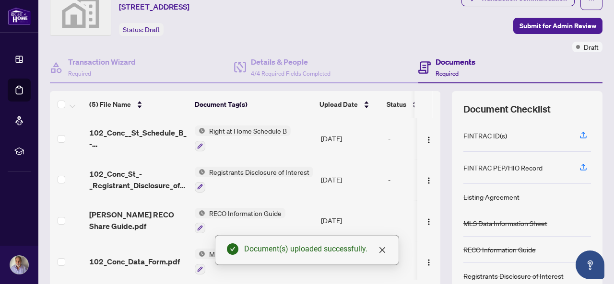
scroll to position [0, 0]
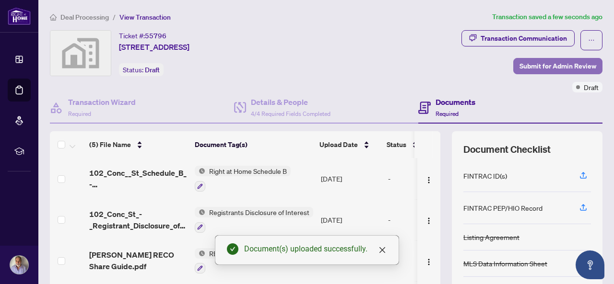
click at [534, 70] on span "Submit for Admin Review" at bounding box center [558, 66] width 77 height 15
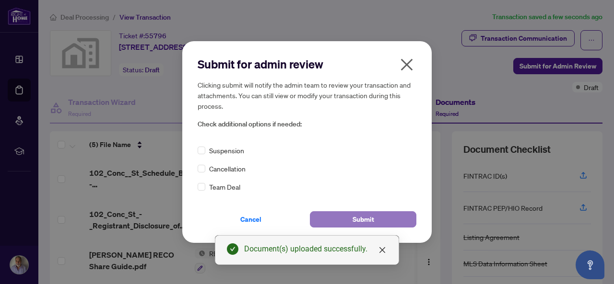
click at [376, 217] on button "Submit" at bounding box center [363, 220] width 107 height 16
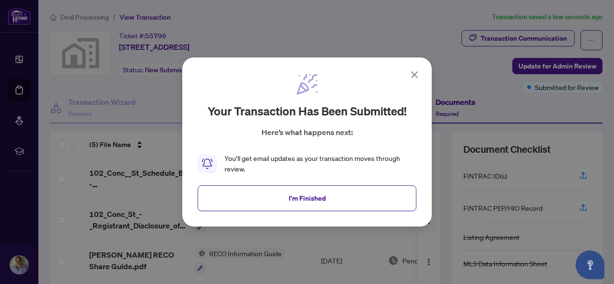
click at [414, 72] on icon at bounding box center [415, 75] width 12 height 12
